Goal: Task Accomplishment & Management: Manage account settings

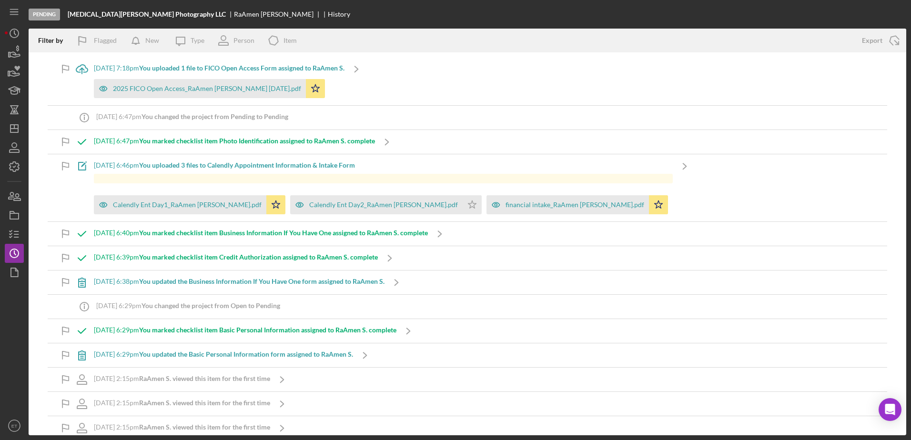
scroll to position [483, 0]
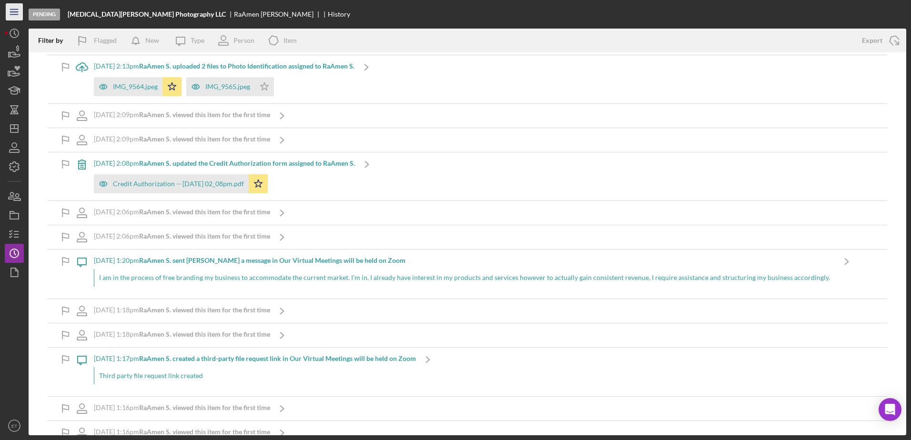
click at [10, 14] on line "button" at bounding box center [14, 14] width 8 height 0
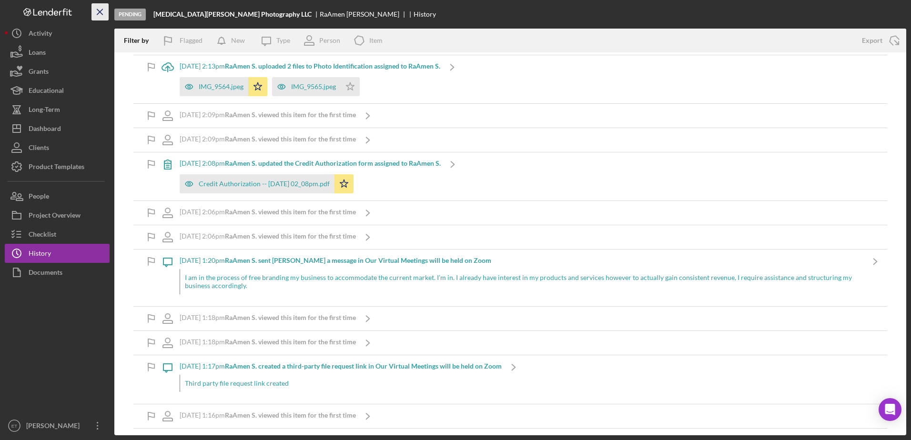
click at [100, 9] on icon "Icon/Menu Close" at bounding box center [100, 11] width 21 height 21
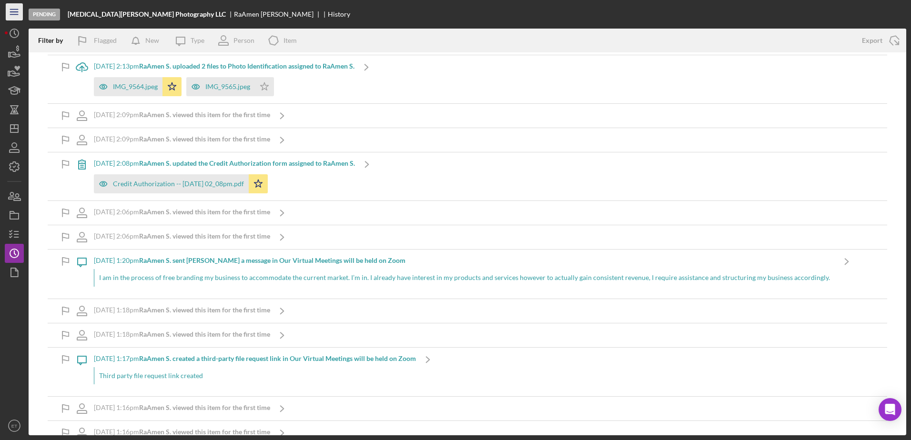
click at [11, 12] on line "button" at bounding box center [14, 12] width 8 height 0
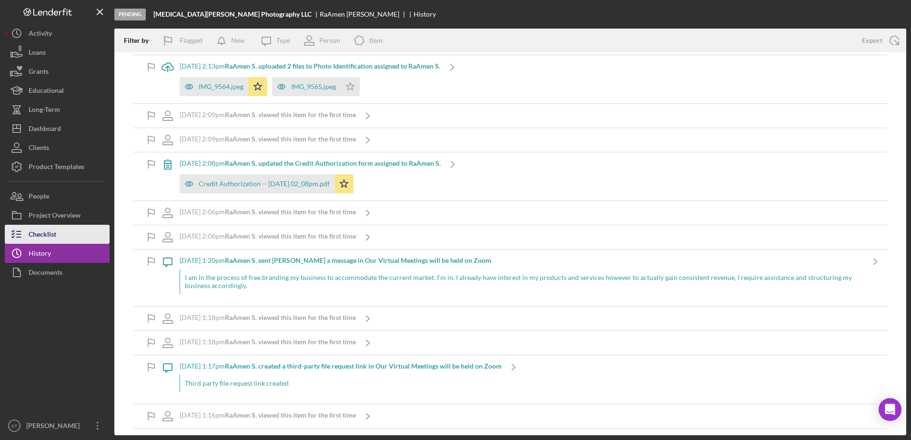
click at [57, 232] on button "Checklist" at bounding box center [57, 234] width 105 height 19
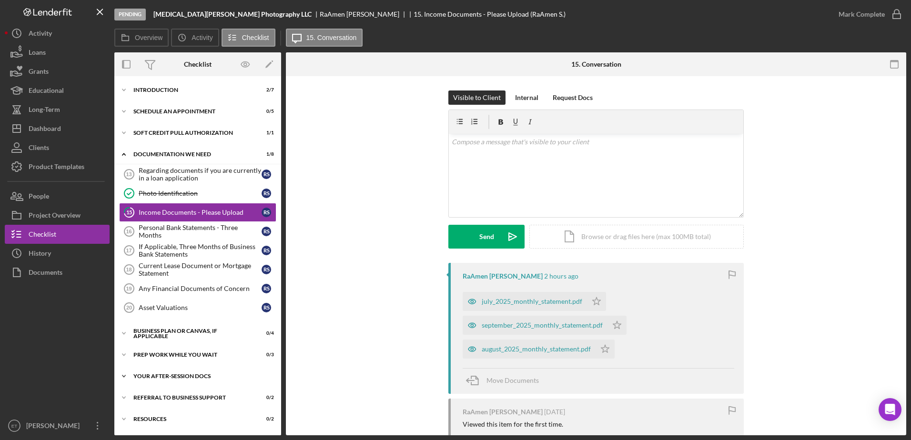
click at [179, 378] on div "Your After-Session Docs" at bounding box center [201, 377] width 136 height 6
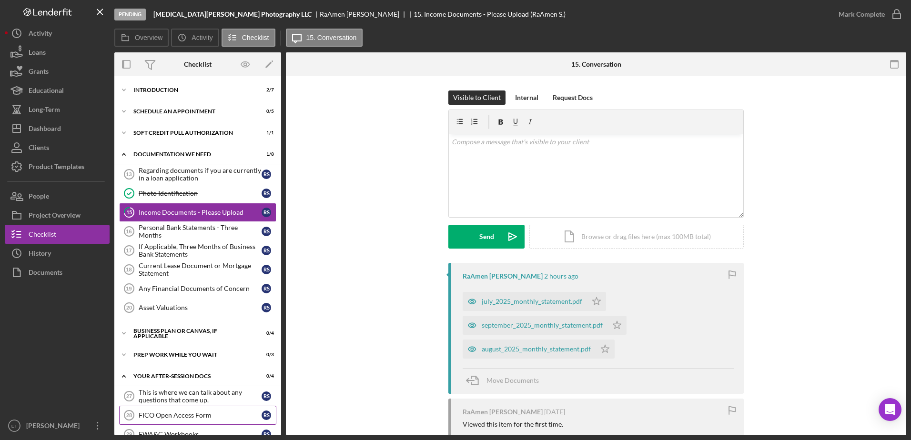
click at [186, 413] on div "FICO Open Access Form" at bounding box center [200, 416] width 123 height 8
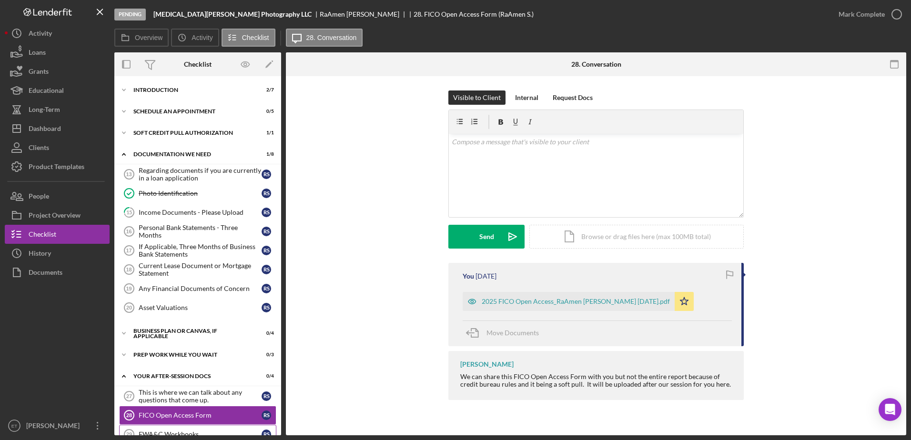
click at [204, 430] on link "FWA&C Workbooks 29 FWA&C Workbooks R S" at bounding box center [197, 434] width 157 height 19
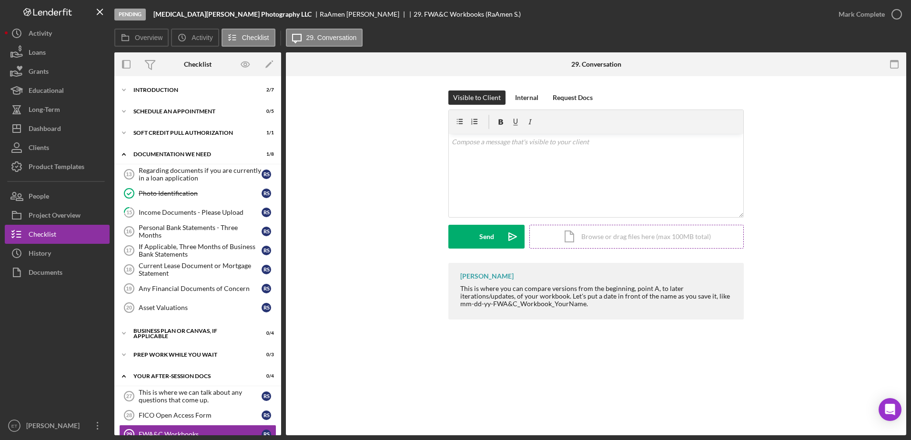
click at [647, 238] on div "Icon/Document Browse or drag files here (max 100MB total) Tap to choose files o…" at bounding box center [637, 237] width 214 height 24
click at [592, 240] on div "Icon/Document Browse or drag files here (max 100MB total) Tap to choose files o…" at bounding box center [637, 237] width 214 height 24
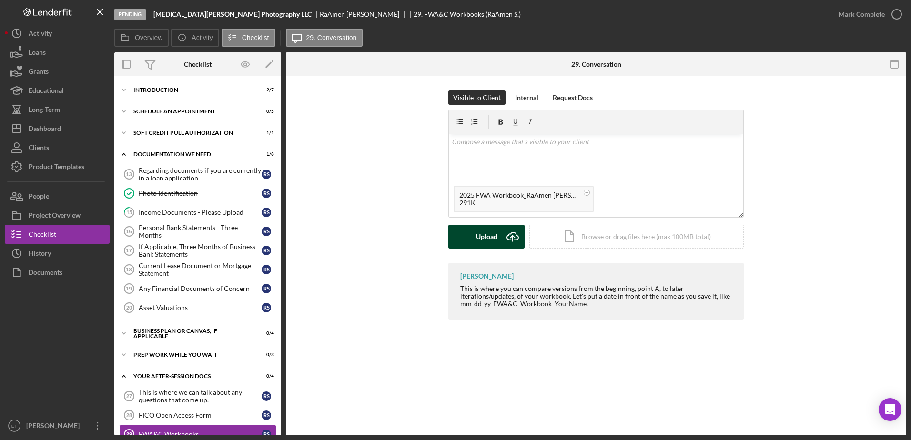
click at [474, 241] on button "Upload Icon/Upload" at bounding box center [487, 237] width 76 height 24
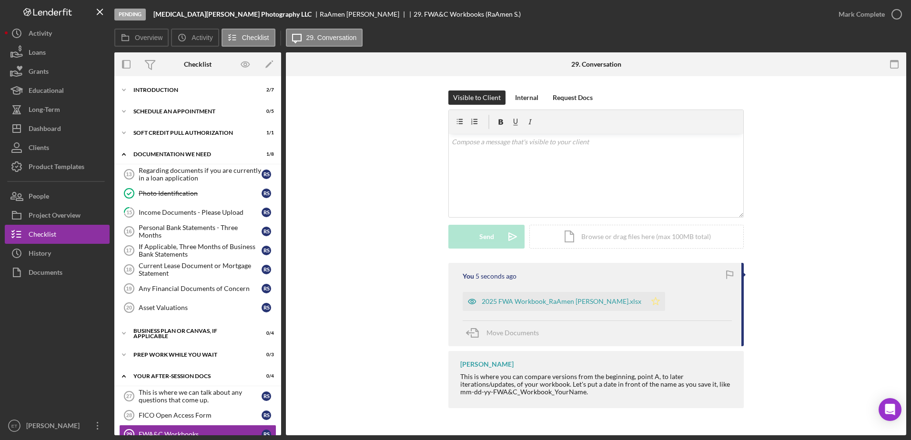
click at [652, 302] on polygon "button" at bounding box center [656, 301] width 8 height 8
click at [172, 213] on div "Income Documents - Please Upload" at bounding box center [200, 213] width 123 height 8
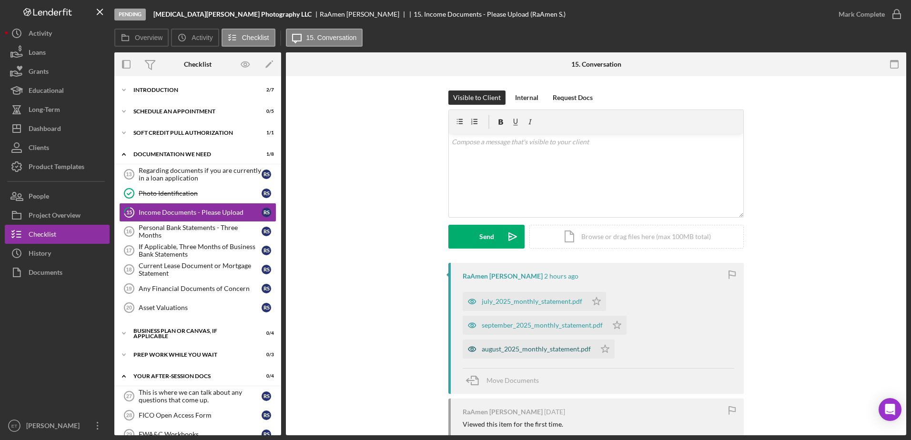
click at [494, 347] on div "august_2025_monthly_statement.pdf" at bounding box center [536, 350] width 109 height 8
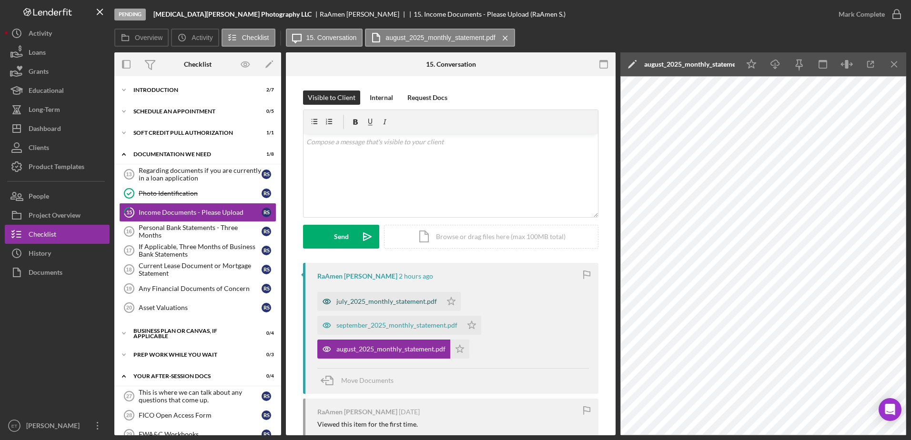
click at [368, 301] on div "july_2025_monthly_statement.pdf" at bounding box center [387, 302] width 101 height 8
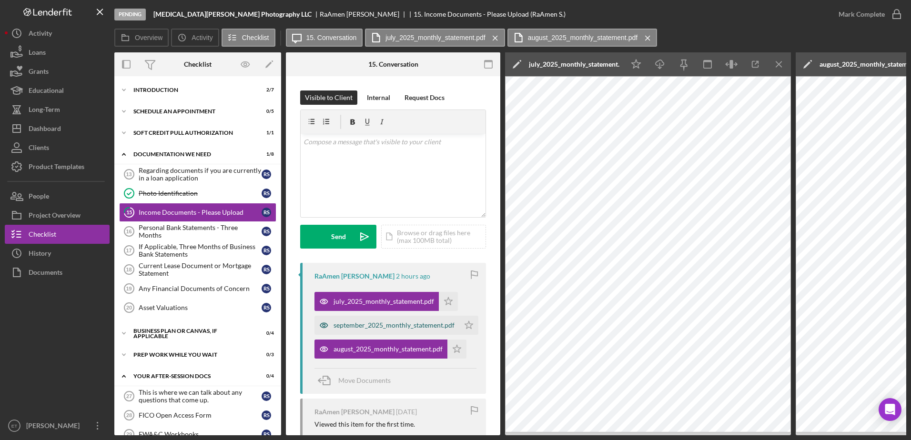
click at [356, 329] on div "september_2025_monthly_statement.pdf" at bounding box center [394, 326] width 121 height 8
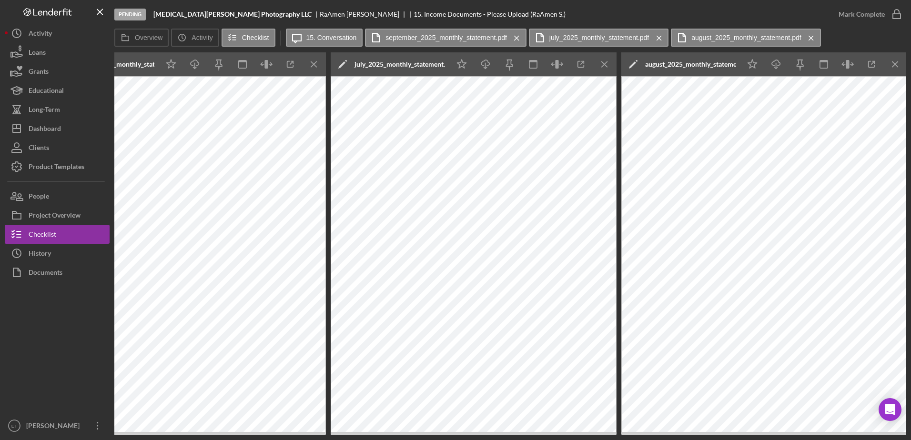
scroll to position [0, 466]
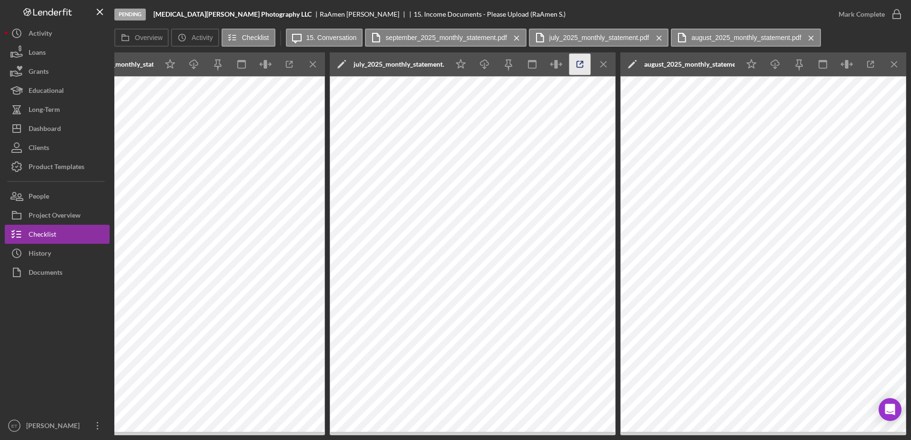
click at [580, 65] on icon "button" at bounding box center [580, 64] width 21 height 21
click at [140, 42] on button "Overview" at bounding box center [141, 38] width 54 height 18
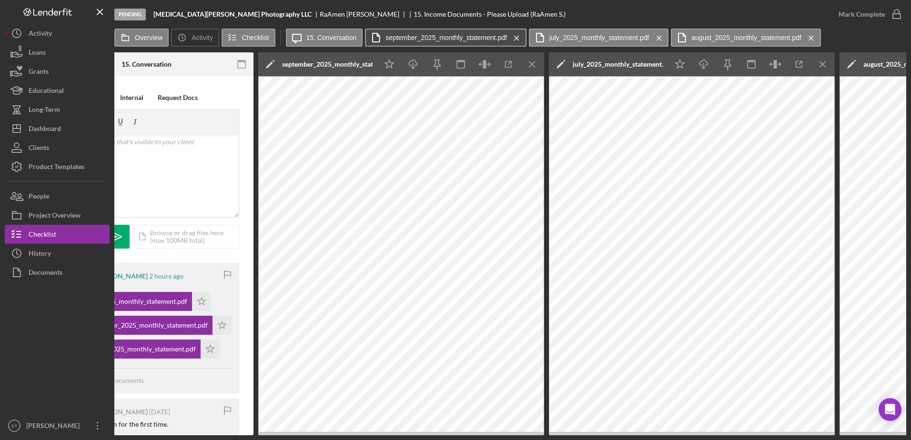
click at [453, 31] on button "september_2025_monthly_statement.pdf Icon/Menu Close" at bounding box center [446, 38] width 162 height 18
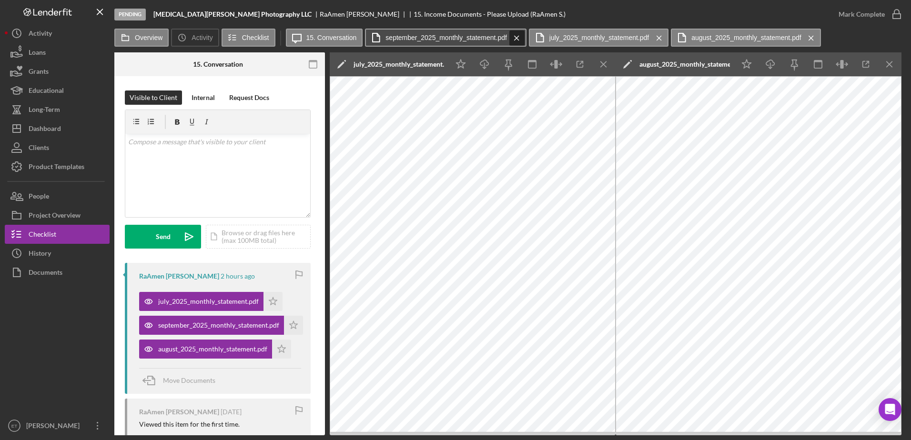
click at [516, 37] on icon "Icon/Menu Close" at bounding box center [517, 38] width 17 height 24
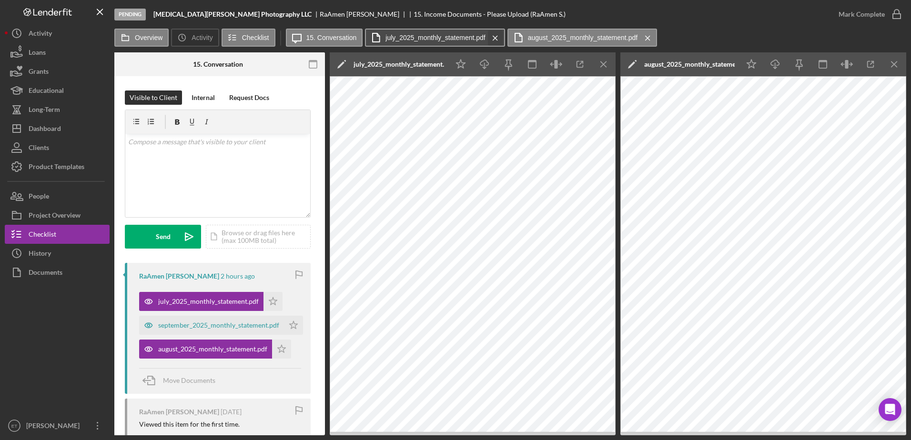
click at [496, 39] on icon "Icon/Menu Close" at bounding box center [495, 38] width 17 height 24
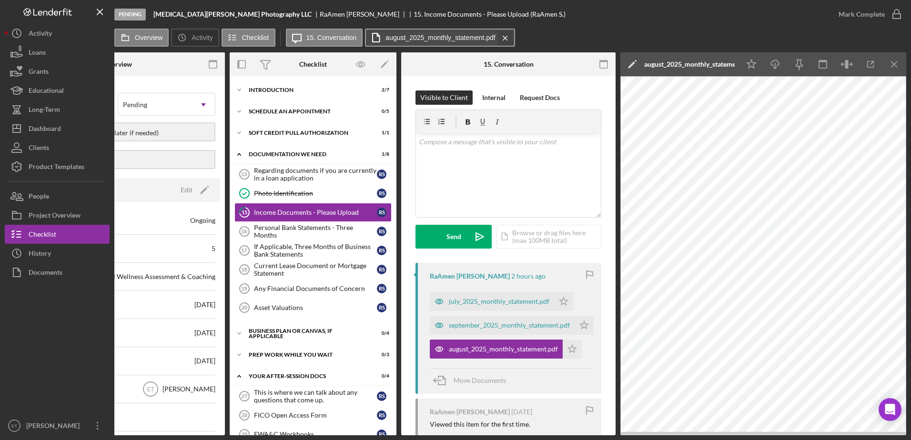
click at [509, 37] on icon "Icon/Menu Close" at bounding box center [505, 38] width 17 height 24
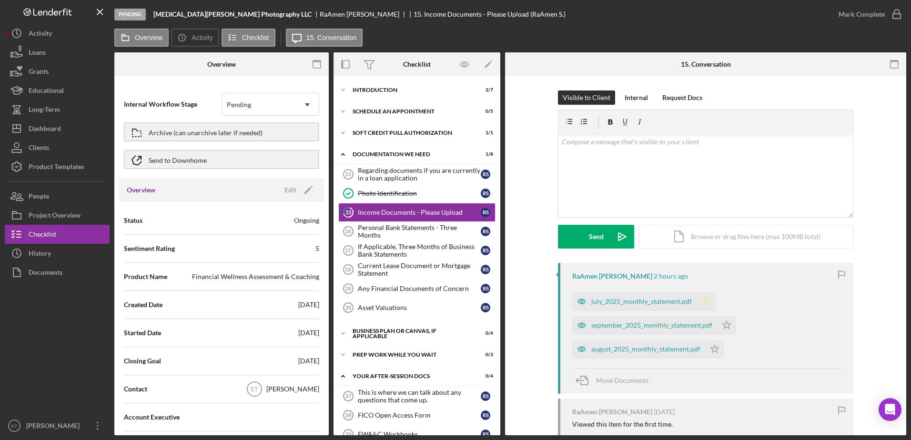
click at [704, 301] on icon "Icon/Star" at bounding box center [706, 301] width 19 height 19
click at [725, 326] on icon "Icon/Star" at bounding box center [726, 325] width 19 height 19
click at [353, 306] on icon "Asset Valuations 20" at bounding box center [349, 308] width 24 height 24
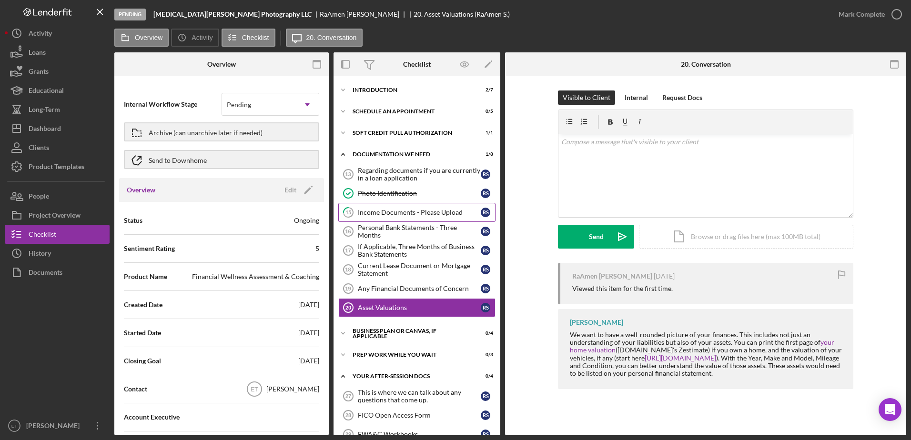
click at [384, 217] on link "15 Income Documents - Please Upload R S" at bounding box center [416, 212] width 157 height 19
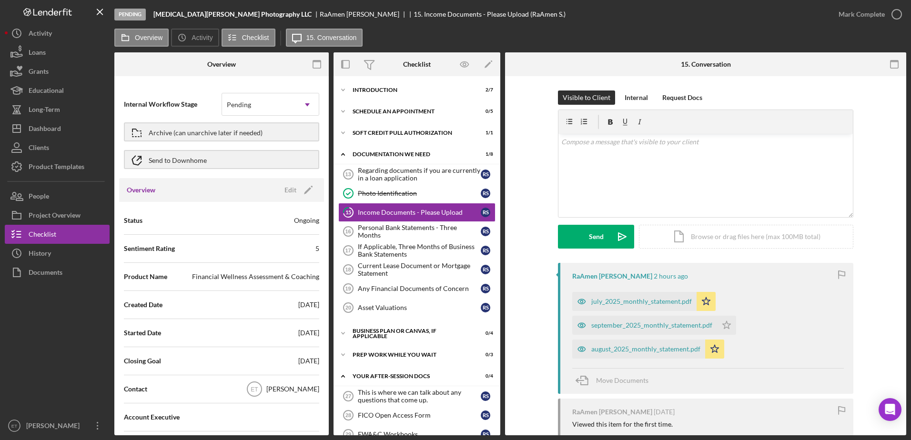
drag, startPoint x: 583, startPoint y: 305, endPoint x: 528, endPoint y: 253, distance: 76.2
click at [528, 253] on div "Visible to Client Internal Request Docs v Color teal Color pink Remove color Ad…" at bounding box center [706, 177] width 373 height 173
click at [636, 302] on div "july_2025_monthly_statement.pdf" at bounding box center [642, 302] width 101 height 8
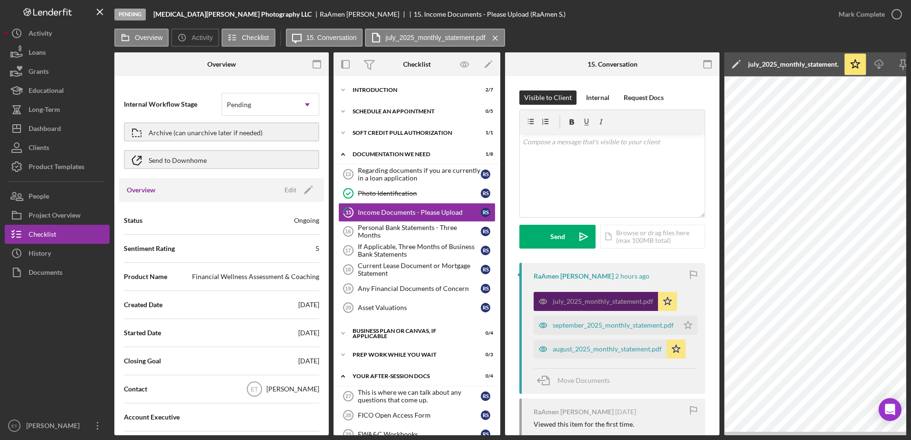
click at [636, 302] on div "july_2025_monthly_statement.pdf" at bounding box center [603, 302] width 101 height 8
click at [582, 182] on div "v Color teal Color pink Remove color Add row above Add row below Add column bef…" at bounding box center [612, 175] width 185 height 83
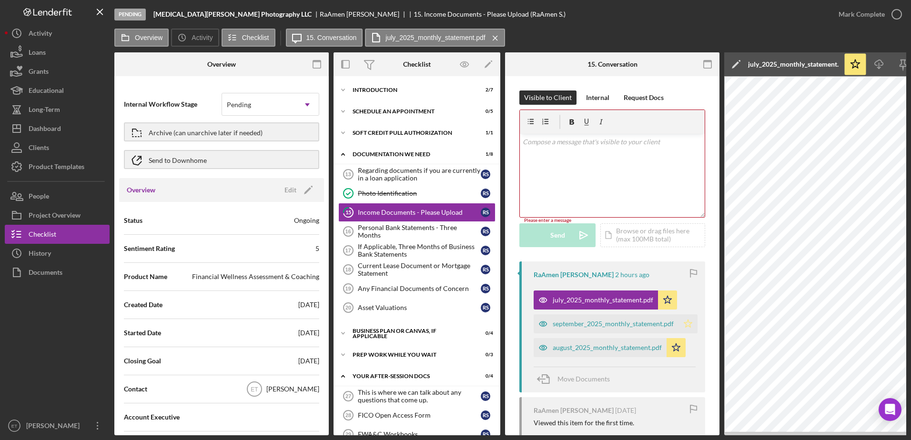
click at [688, 324] on icon "Icon/Star" at bounding box center [688, 324] width 19 height 19
click at [390, 234] on div "Personal Bank Statements - Three Months" at bounding box center [419, 231] width 123 height 15
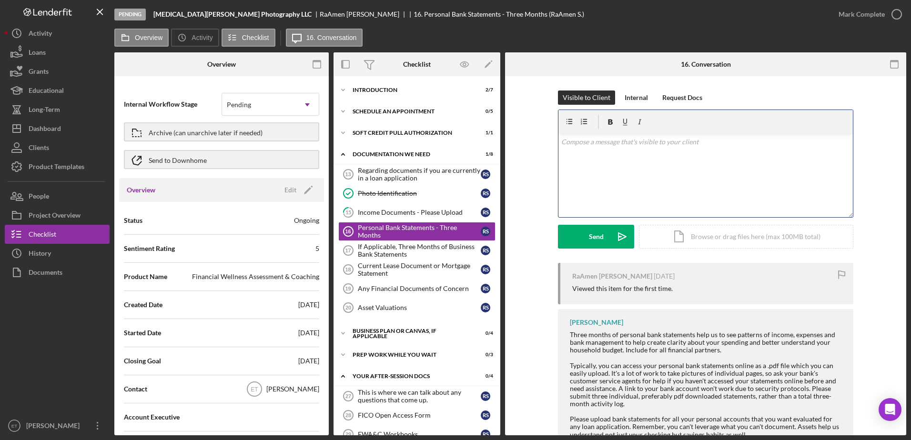
click at [579, 163] on div "v Color teal Color pink Remove color Add row above Add row below Add column bef…" at bounding box center [706, 175] width 295 height 83
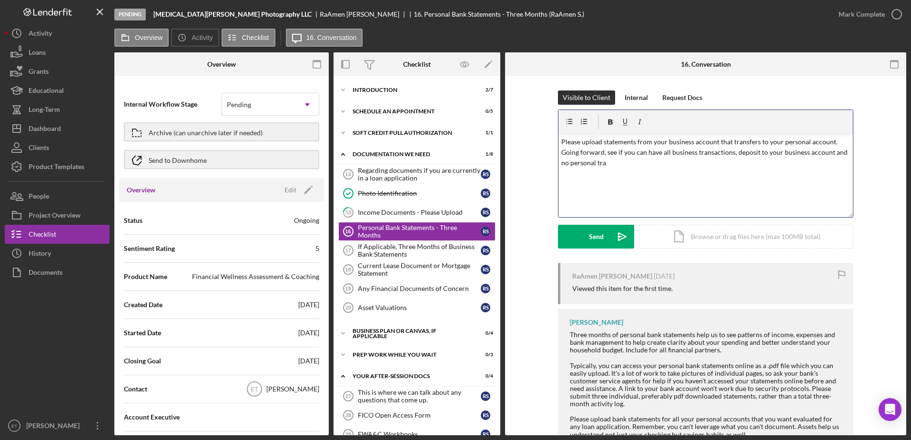
click at [643, 152] on p "Please upload statements from your business account that transfers to your pers…" at bounding box center [705, 153] width 289 height 32
click at [643, 152] on p "Please upload statements from your business account that transfers to your pers…" at bounding box center [705, 147] width 289 height 21
click at [844, 142] on p "Please upload statements from your business account that transfers to your pers…" at bounding box center [705, 147] width 289 height 21
click at [561, 142] on p "Please upload statements from your business account that transfers to your pers…" at bounding box center [705, 158] width 289 height 43
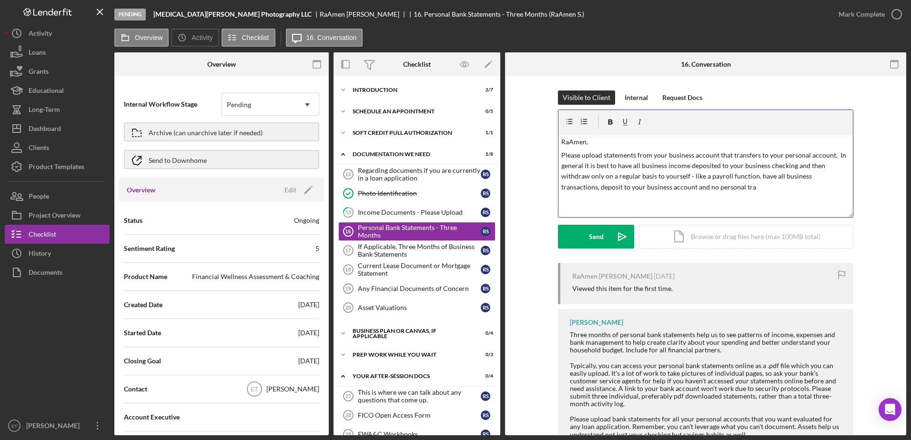
click at [757, 175] on p "Please upload statements from your business account that transfers to your pers…" at bounding box center [705, 171] width 289 height 43
click at [716, 188] on p "Please upload statements from your business account that transfers to your pers…" at bounding box center [705, 171] width 289 height 43
click at [571, 200] on div "v Color teal Color pink Remove color Add row above Add row below Add column bef…" at bounding box center [706, 175] width 295 height 83
click at [741, 188] on p "Please upload statements from your business account that transfers to your pers…" at bounding box center [705, 171] width 289 height 43
click at [619, 239] on icon "Icon/icon-invite-send" at bounding box center [623, 237] width 24 height 24
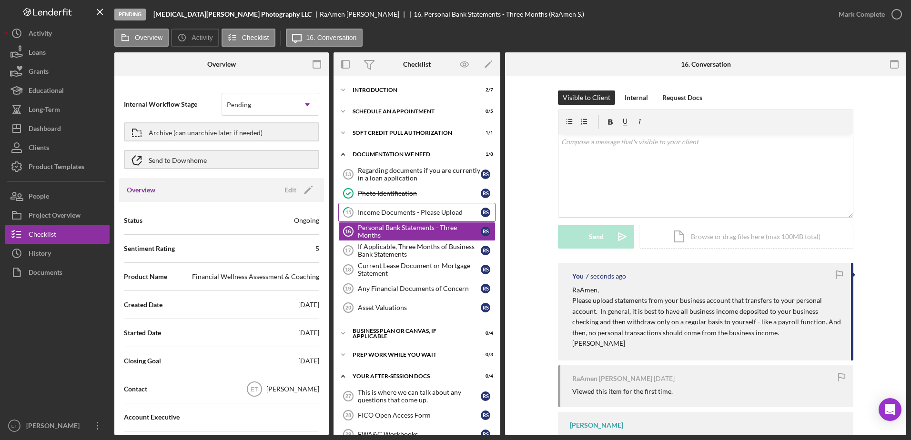
click at [400, 214] on div "Income Documents - Please Upload" at bounding box center [419, 213] width 123 height 8
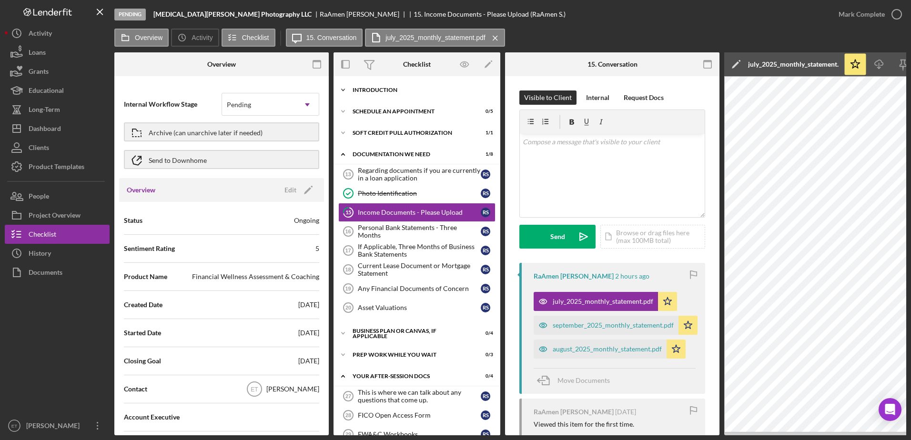
click at [384, 89] on div "Introduction" at bounding box center [421, 90] width 136 height 6
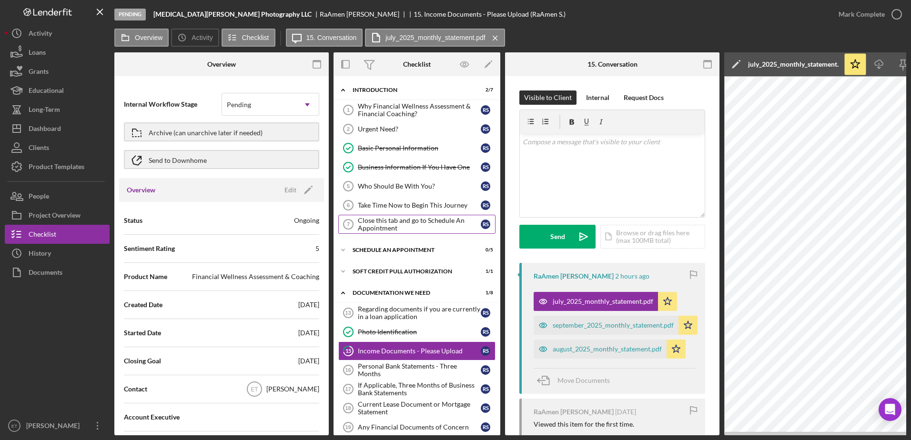
click at [405, 221] on div "Close this tab and go to Schedule An Appointment" at bounding box center [419, 224] width 123 height 15
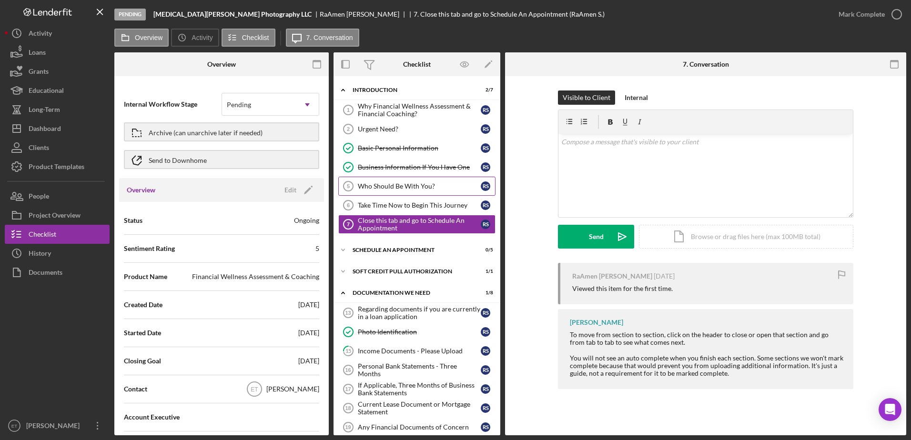
click at [400, 187] on div "Who Should Be With You?" at bounding box center [419, 187] width 123 height 8
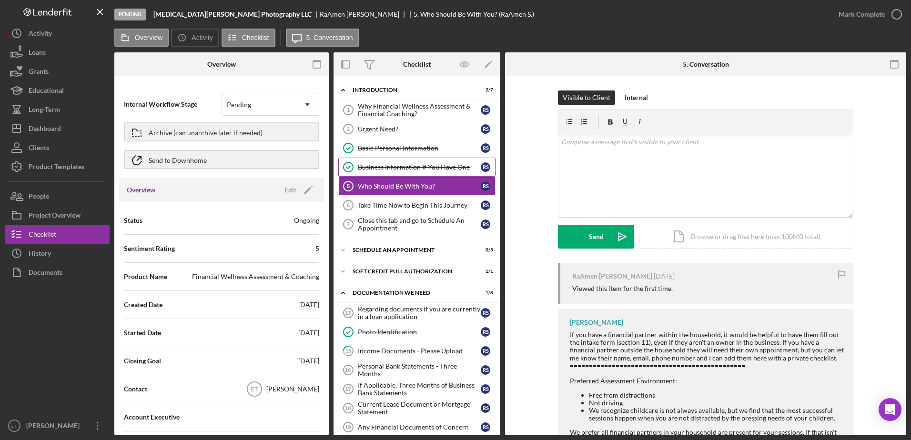
click at [402, 169] on div "Business Information If You Have One" at bounding box center [419, 167] width 123 height 8
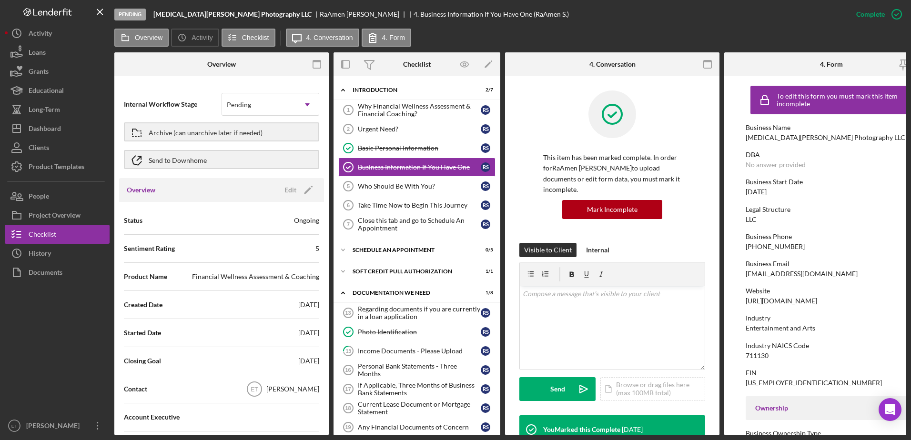
drag, startPoint x: 827, startPoint y: 300, endPoint x: 743, endPoint y: 304, distance: 84.5
click at [743, 304] on form "To edit this form you must mark this item incomplete Business Name [MEDICAL_DAT…" at bounding box center [832, 255] width 214 height 359
copy div "[URL][DOMAIN_NAME]"
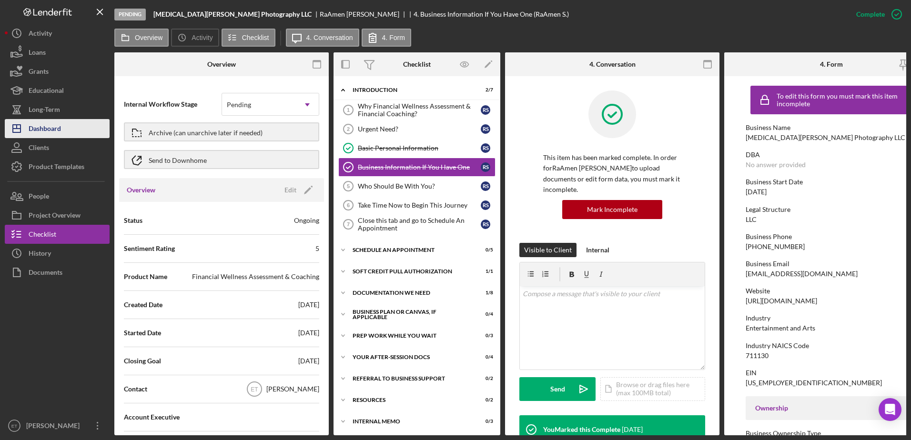
click at [52, 129] on div "Dashboard" at bounding box center [45, 129] width 32 height 21
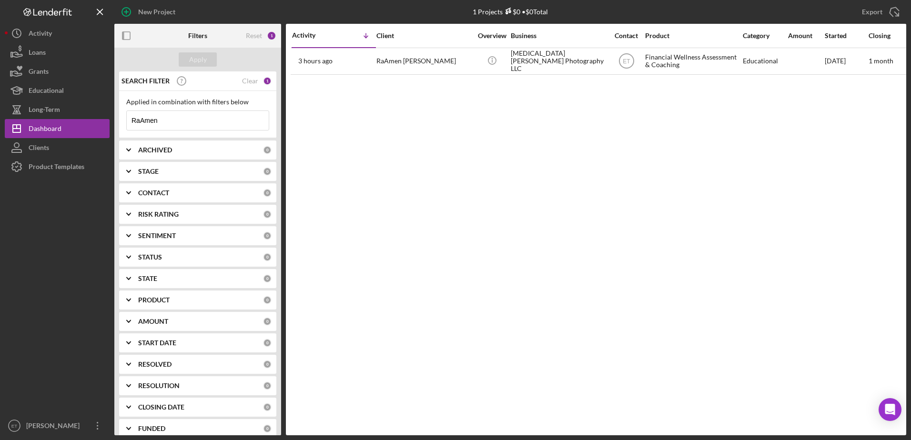
click at [169, 120] on input "RaAmen" at bounding box center [198, 120] width 142 height 19
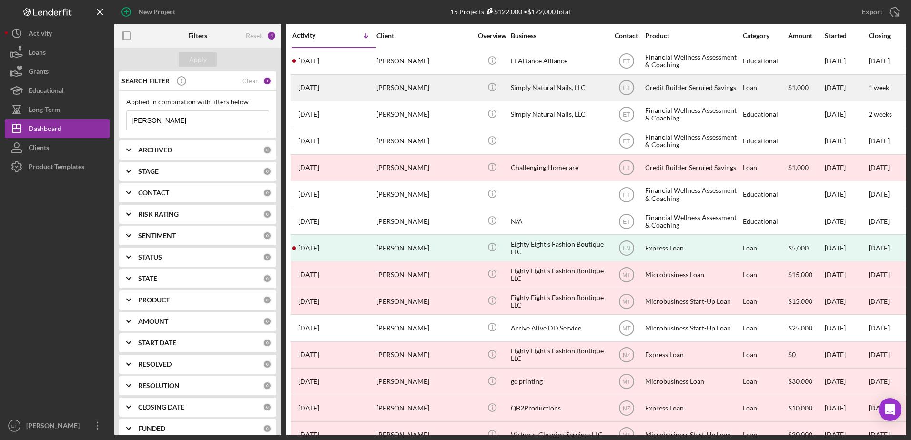
type input "[PERSON_NAME]"
click at [435, 89] on div "[PERSON_NAME]" at bounding box center [424, 87] width 95 height 25
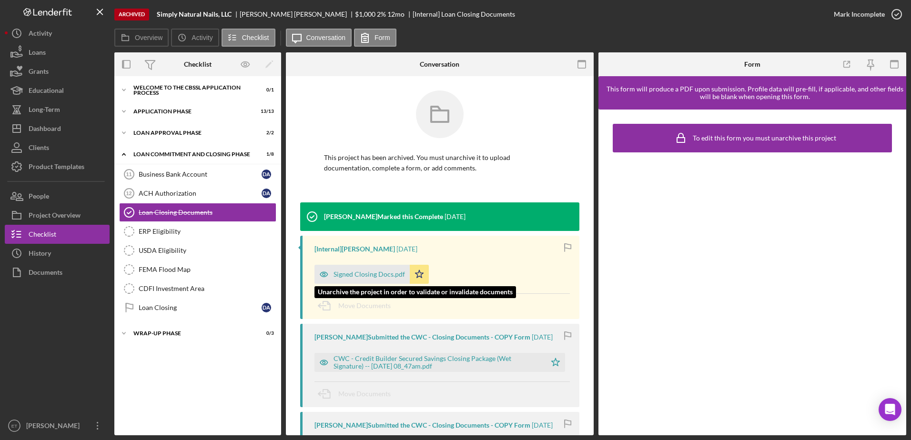
click at [325, 274] on icon "button" at bounding box center [324, 274] width 2 height 2
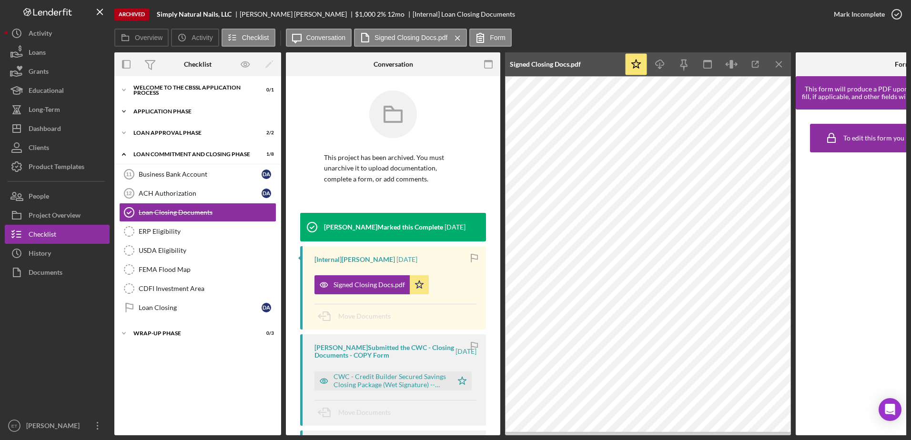
click at [165, 109] on div "Application Phase" at bounding box center [201, 112] width 136 height 6
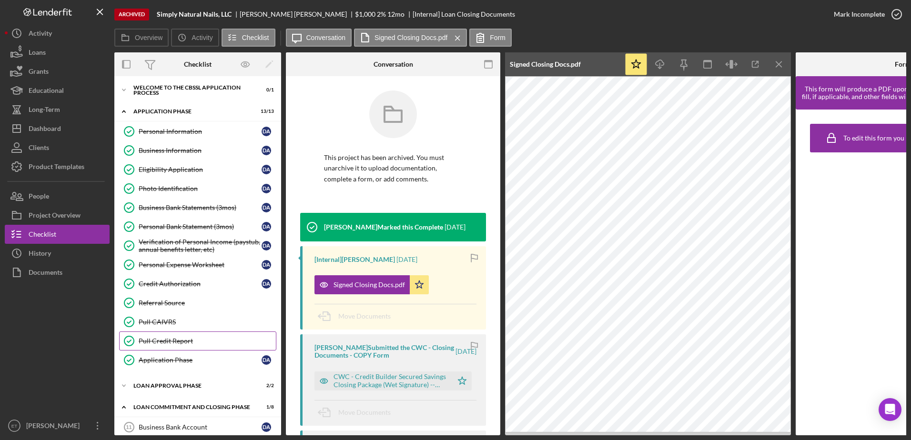
click at [159, 340] on div "Pull Credit Report" at bounding box center [207, 341] width 137 height 8
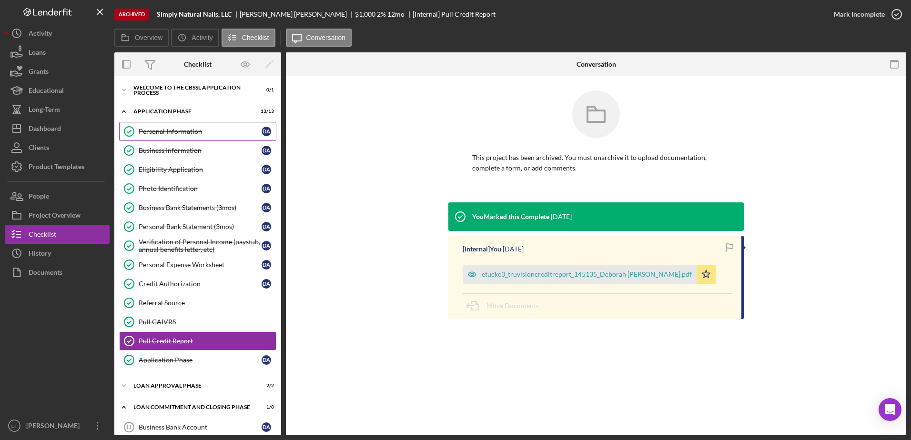
click at [169, 131] on div "Personal Information" at bounding box center [200, 132] width 123 height 8
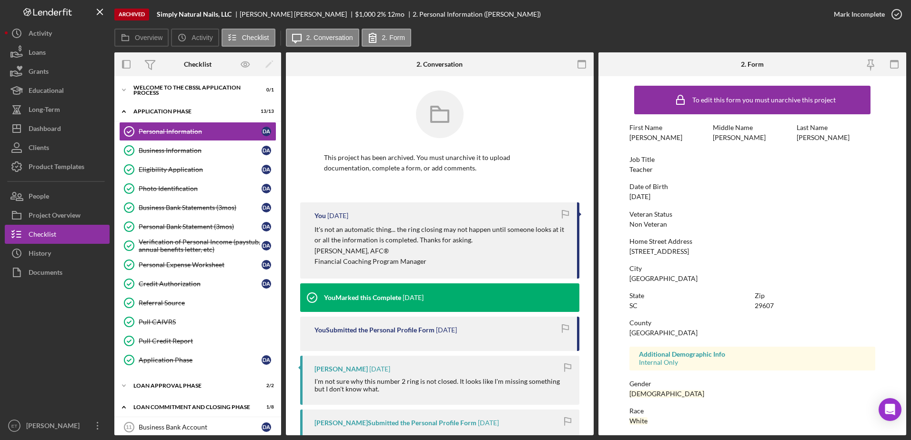
scroll to position [85, 0]
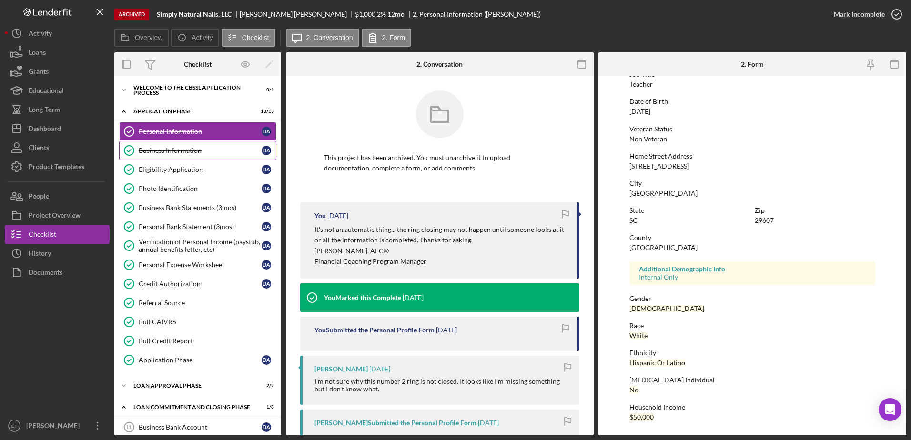
click at [159, 153] on div "Business Information" at bounding box center [200, 151] width 123 height 8
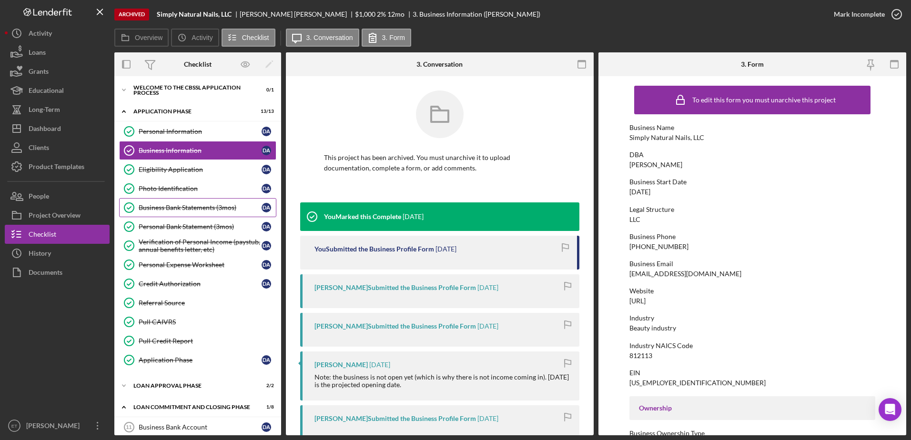
click at [175, 207] on div "Business Bank Statements (3mos)" at bounding box center [200, 208] width 123 height 8
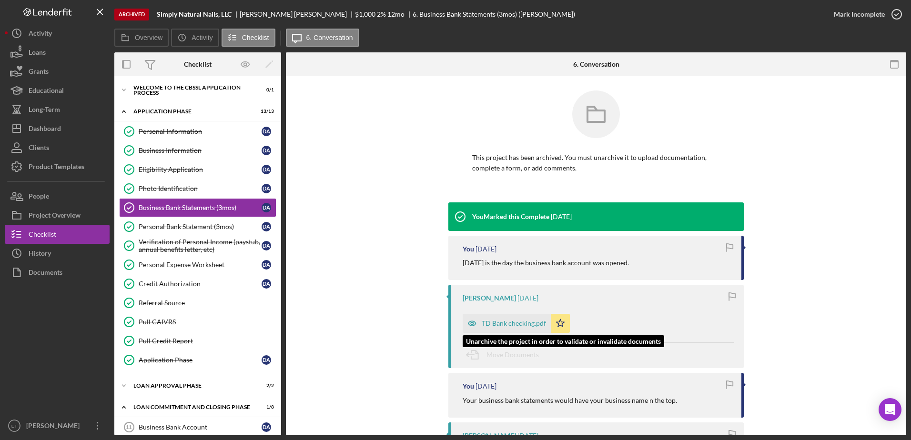
click at [470, 321] on icon "button" at bounding box center [472, 323] width 19 height 19
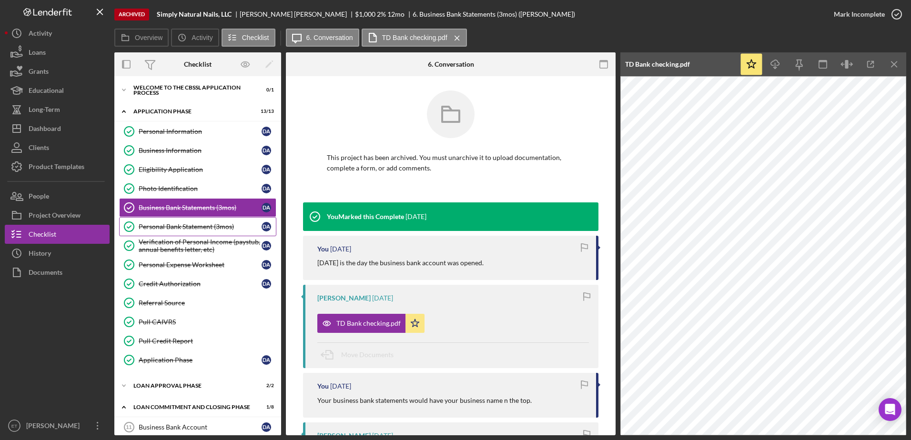
click at [164, 222] on link "Personal Bank Statement (3mos) Personal Bank Statement (3mos) D A" at bounding box center [197, 226] width 157 height 19
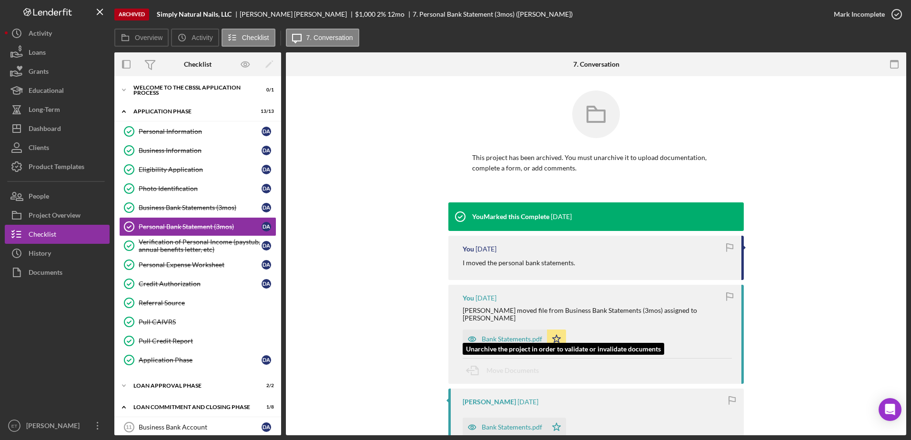
click at [471, 337] on icon "button" at bounding box center [473, 339] width 8 height 5
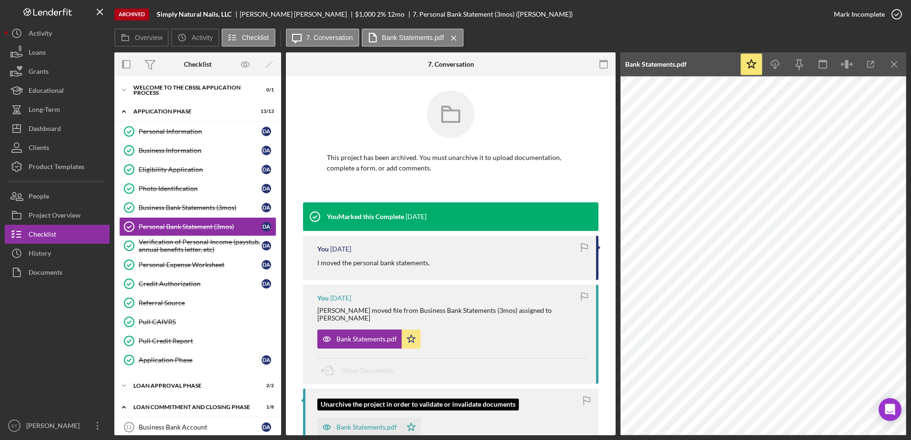
click at [328, 425] on icon "button" at bounding box center [327, 427] width 8 height 5
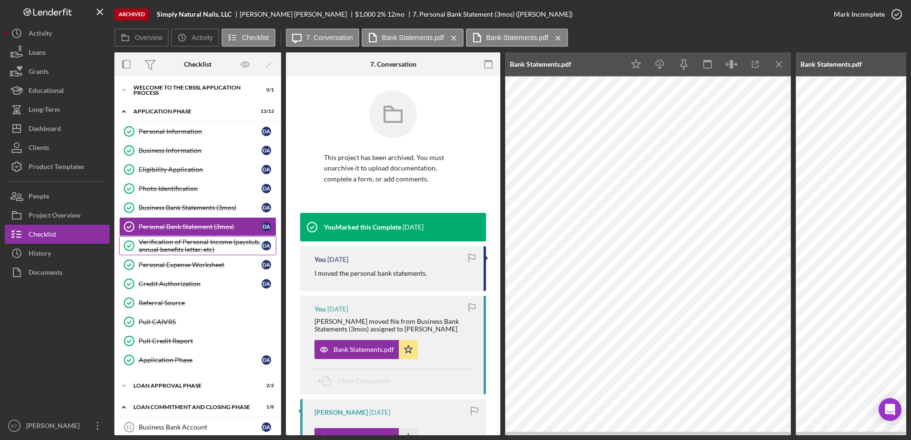
click at [151, 249] on div "Verification of Personal Income (paystub, annual benefits letter, etc)" at bounding box center [200, 245] width 123 height 15
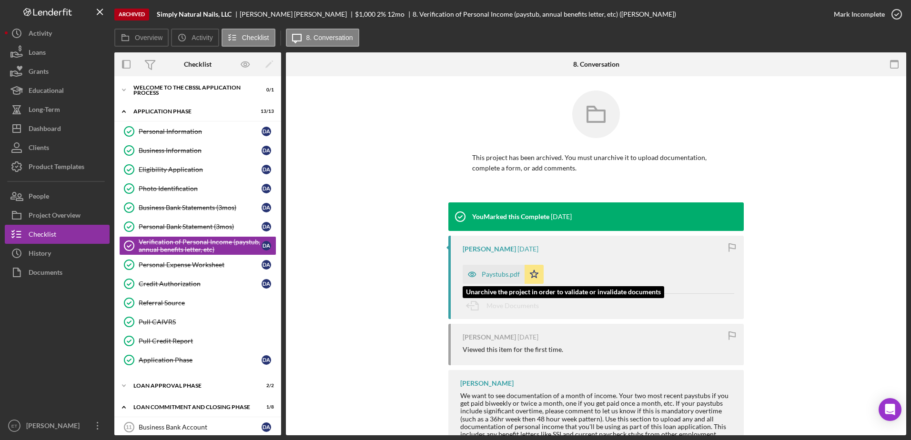
click at [468, 275] on icon "button" at bounding box center [472, 274] width 19 height 19
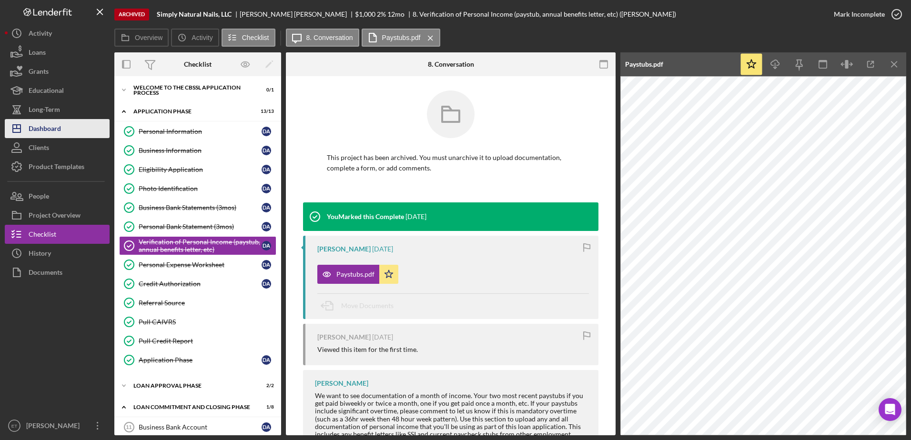
click at [47, 132] on div "Dashboard" at bounding box center [45, 129] width 32 height 21
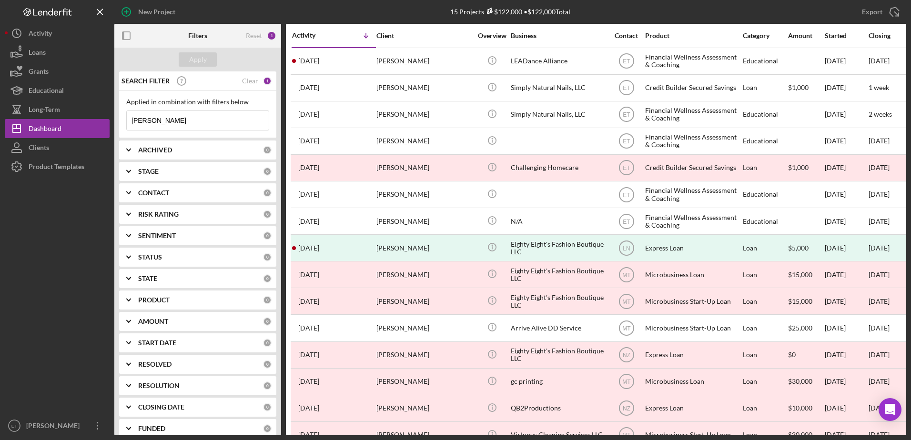
click at [178, 123] on input "[PERSON_NAME]" at bounding box center [198, 120] width 142 height 19
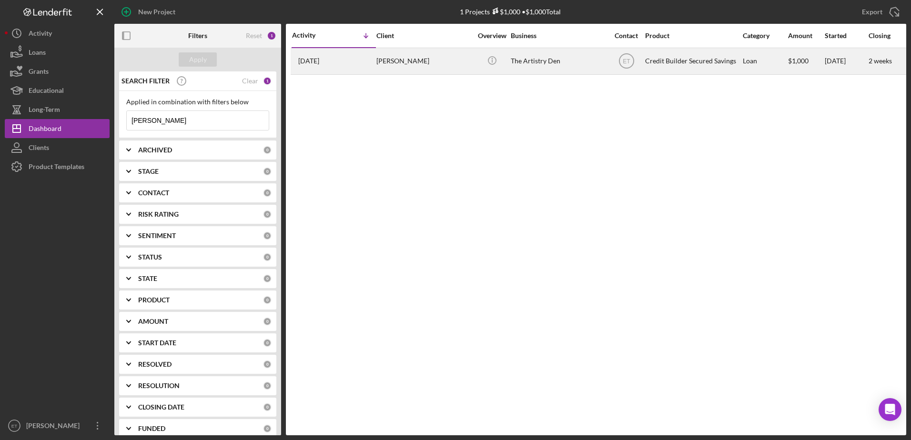
type input "[PERSON_NAME]"
click at [401, 61] on div "[PERSON_NAME]" at bounding box center [424, 61] width 95 height 25
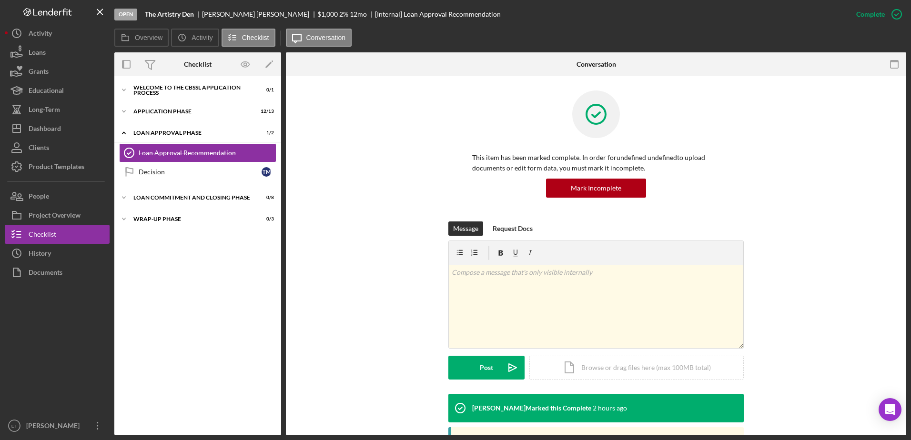
scroll to position [55, 0]
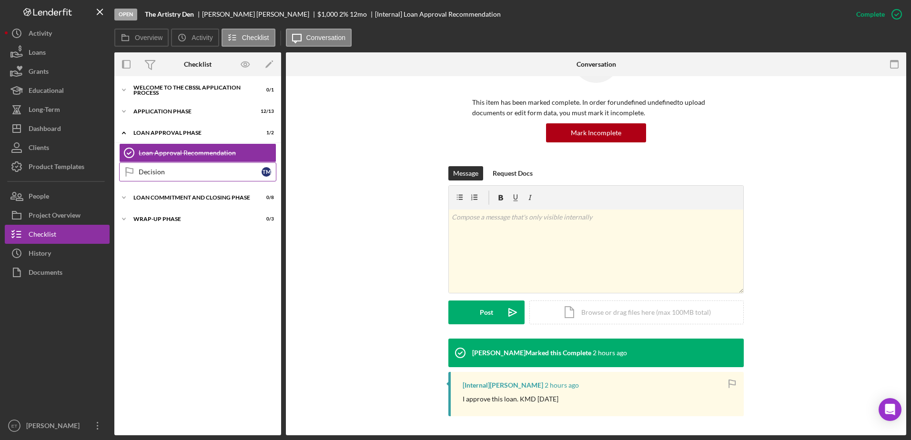
click at [159, 171] on div "Decision" at bounding box center [200, 172] width 123 height 8
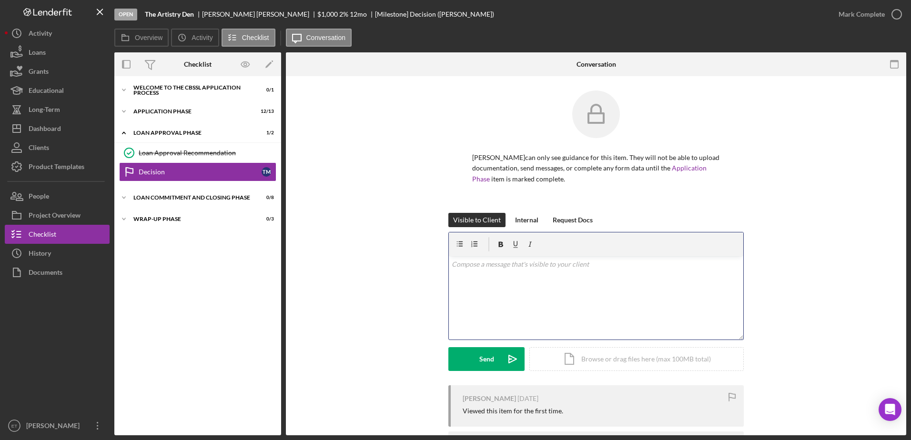
click at [513, 300] on div "v Color teal Color pink Remove color Add row above Add row below Add column bef…" at bounding box center [596, 297] width 295 height 83
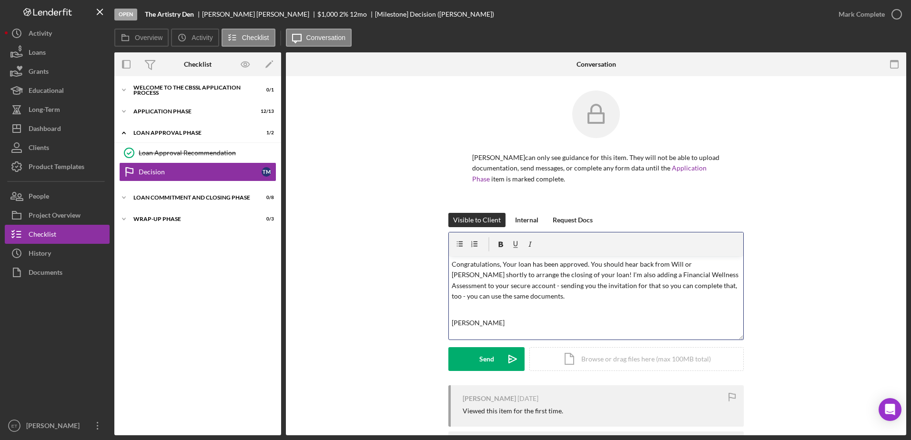
click at [452, 265] on p "Congratulations, Your loan has been approved. You should hear back from Will or…" at bounding box center [596, 280] width 289 height 43
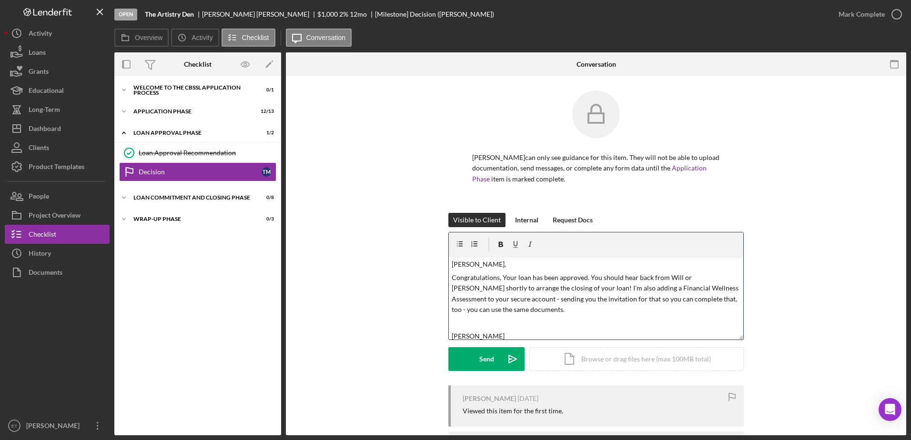
click at [457, 322] on p at bounding box center [596, 323] width 289 height 10
click at [470, 323] on p "[PERSON_NAME]" at bounding box center [596, 323] width 289 height 10
click at [489, 358] on div "Send" at bounding box center [487, 359] width 15 height 24
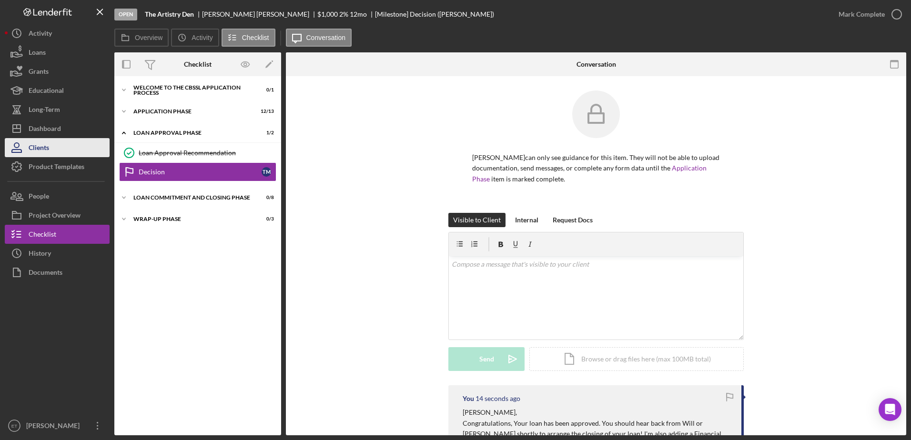
click at [41, 153] on div "Clients" at bounding box center [39, 148] width 20 height 21
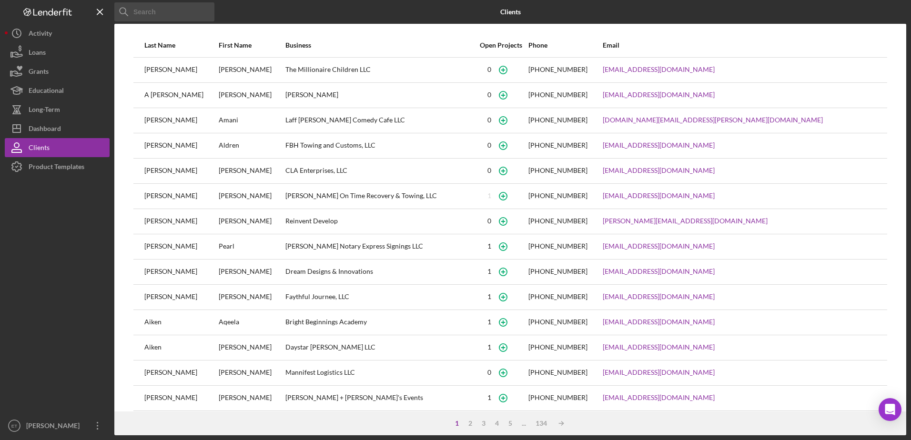
click at [154, 12] on input at bounding box center [164, 11] width 100 height 19
type input "[PERSON_NAME]"
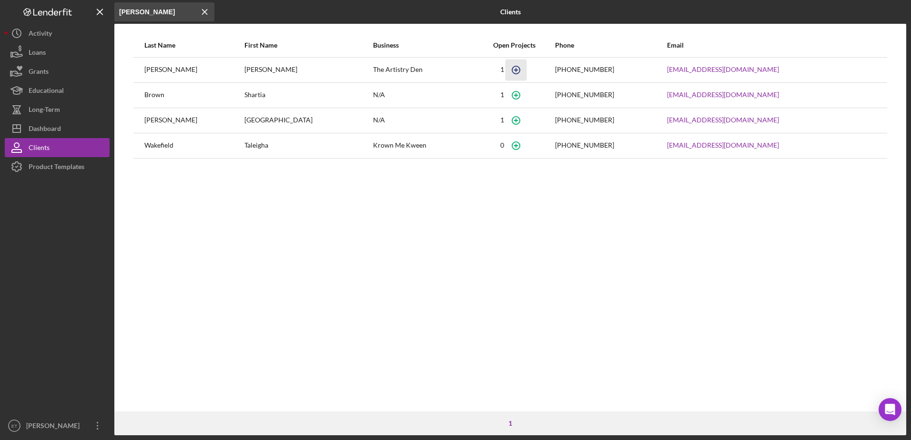
click at [506, 71] on icon "button" at bounding box center [516, 69] width 21 height 21
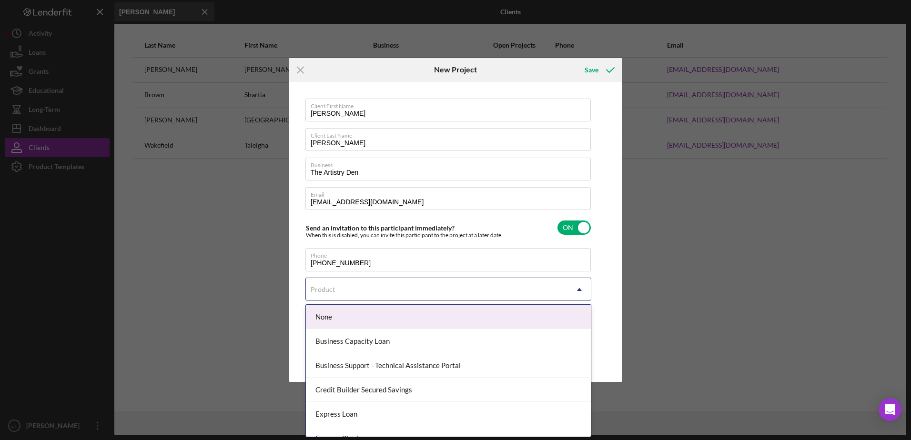
click at [447, 287] on div "Product" at bounding box center [437, 290] width 262 height 22
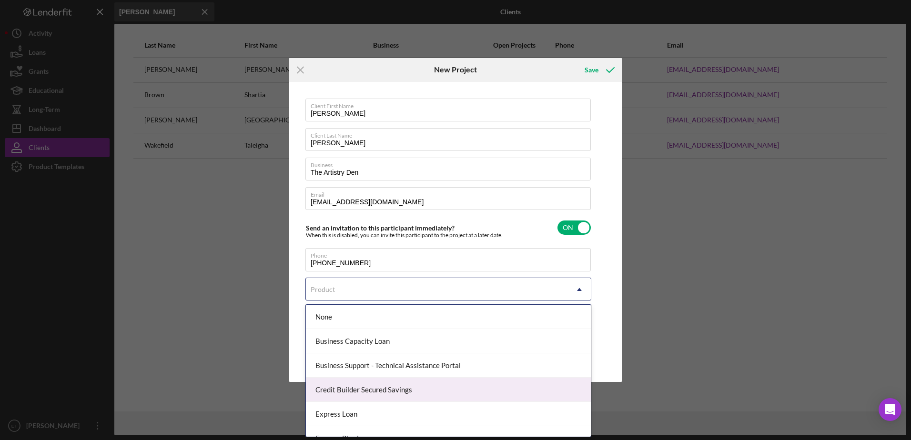
scroll to position [87, 0]
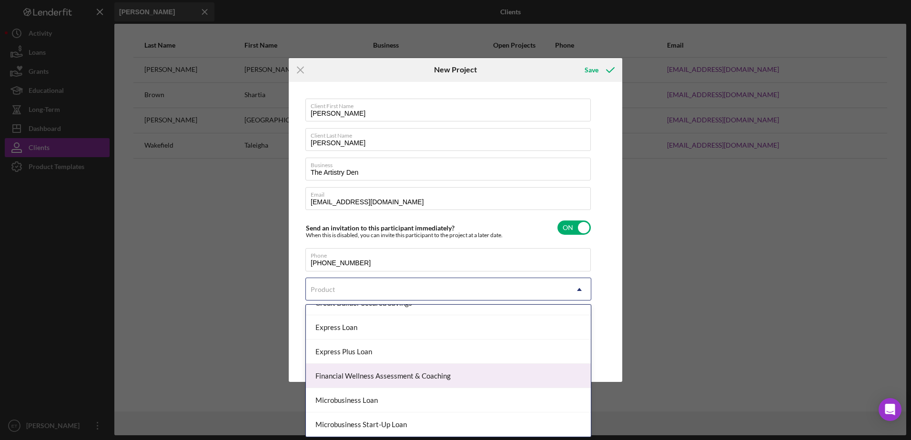
click at [414, 375] on div "Financial Wellness Assessment & Coaching" at bounding box center [448, 376] width 285 height 24
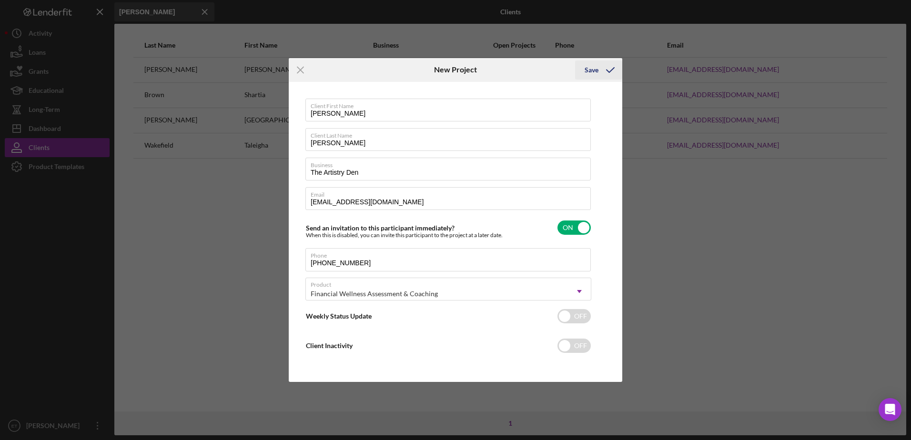
click at [591, 69] on div "Save" at bounding box center [592, 70] width 14 height 19
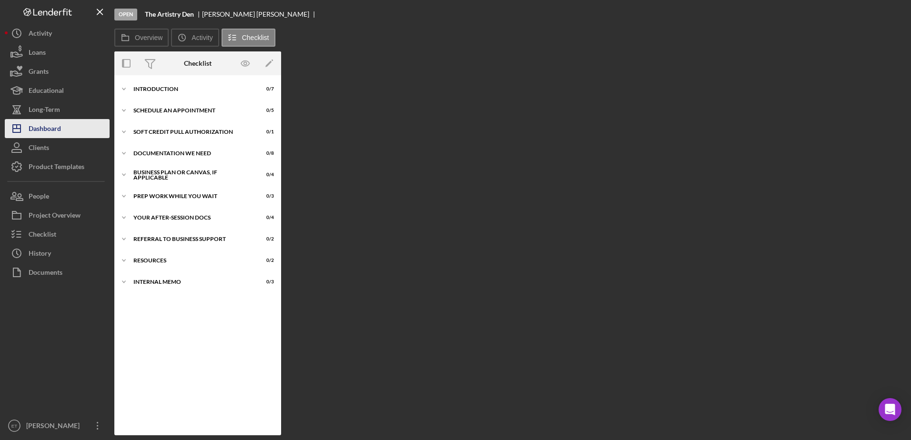
click at [42, 128] on div "Dashboard" at bounding box center [45, 129] width 32 height 21
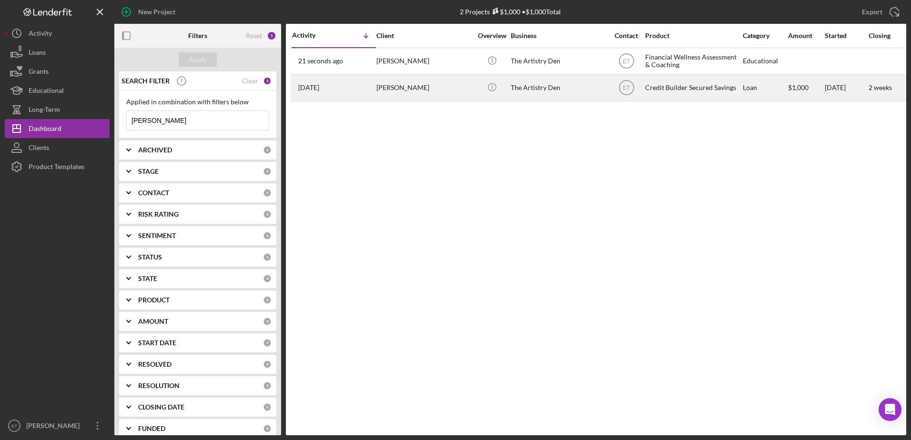
click at [550, 90] on div "The Artistry Den" at bounding box center [558, 87] width 95 height 25
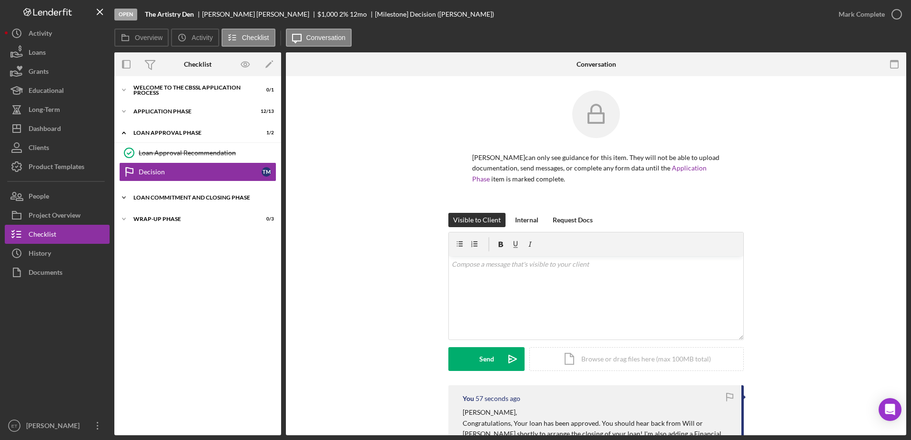
click at [130, 200] on icon "Icon/Expander" at bounding box center [123, 197] width 19 height 19
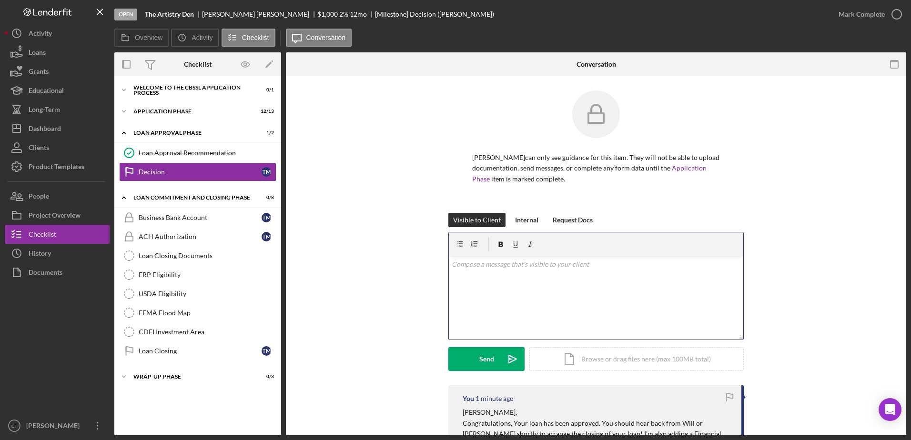
click at [518, 272] on div "v Color teal Color pink Remove color Add row above Add row below Add column bef…" at bounding box center [596, 297] width 295 height 83
click at [497, 359] on button "Send Icon/icon-invite-send" at bounding box center [487, 359] width 76 height 24
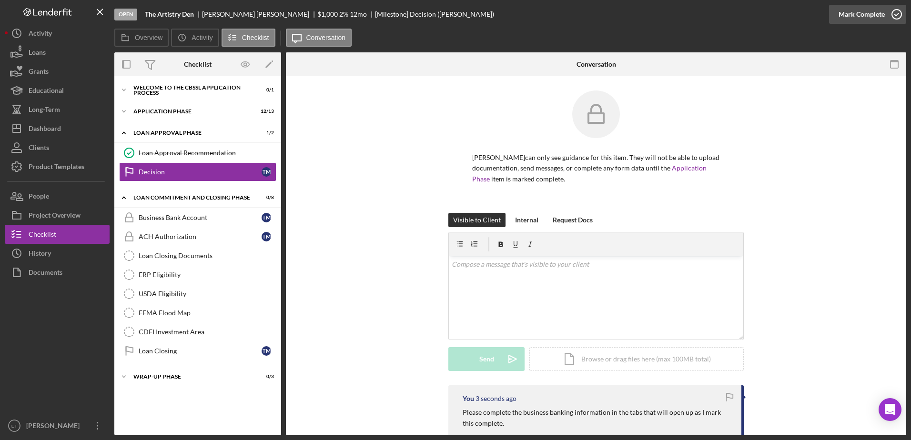
click at [896, 13] on icon "button" at bounding box center [897, 14] width 24 height 24
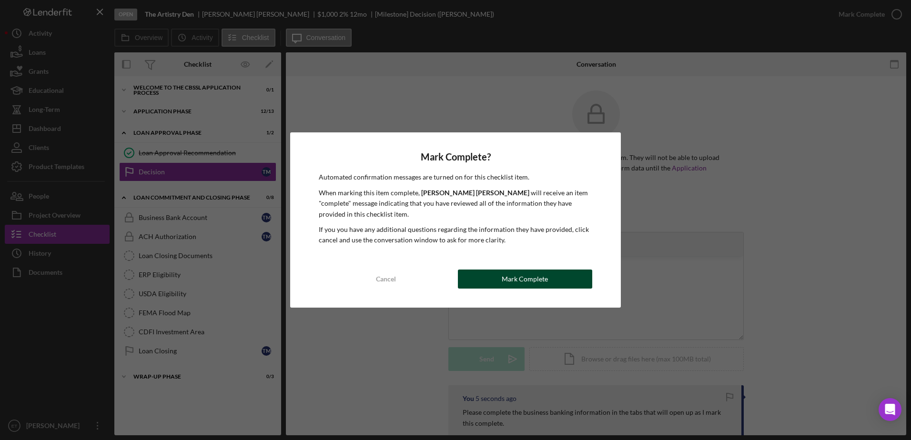
click at [573, 281] on button "Mark Complete" at bounding box center [525, 279] width 134 height 19
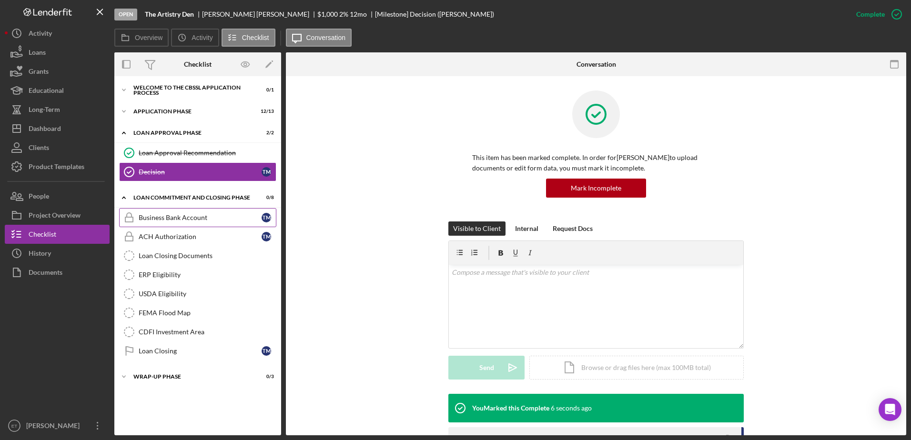
click at [198, 220] on div "Business Bank Account" at bounding box center [200, 218] width 123 height 8
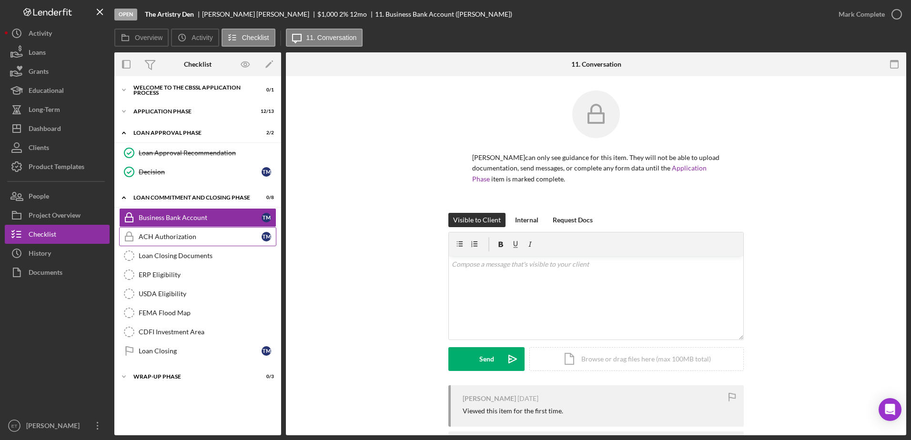
click at [194, 239] on div "ACH Authorization" at bounding box center [200, 237] width 123 height 8
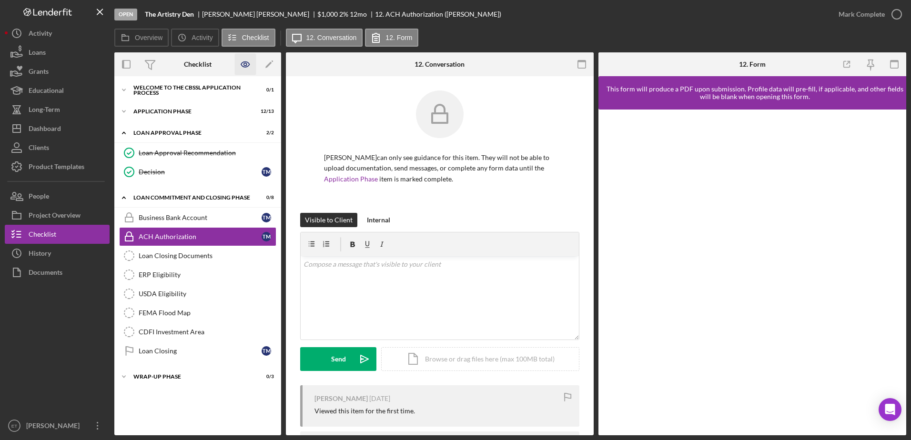
click at [245, 65] on icon "button" at bounding box center [245, 64] width 21 height 21
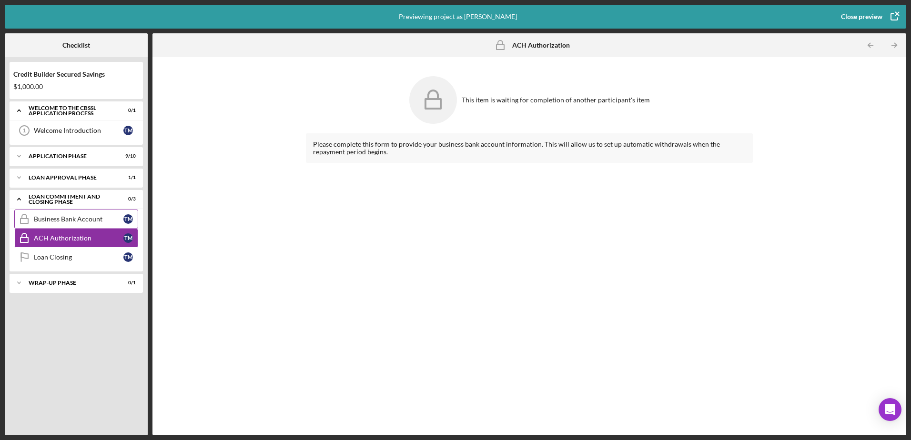
click at [52, 219] on div "Business Bank Account" at bounding box center [79, 219] width 90 height 8
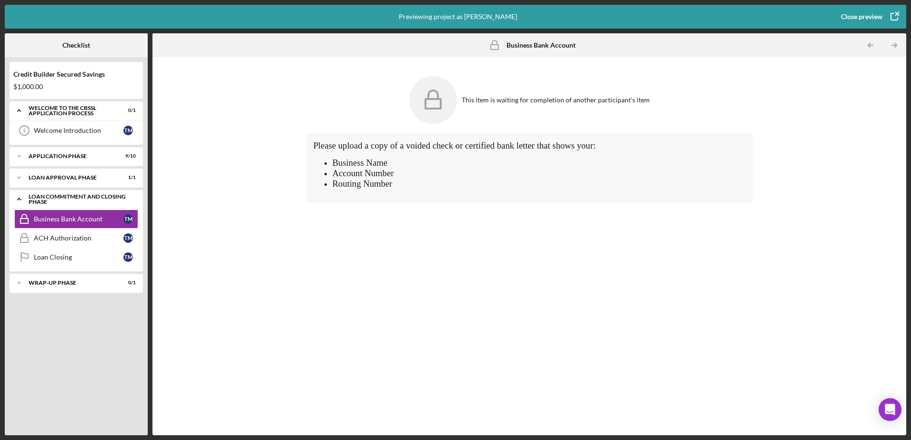
click at [61, 197] on div "Loan Commitment and Closing Phase" at bounding box center [80, 199] width 102 height 11
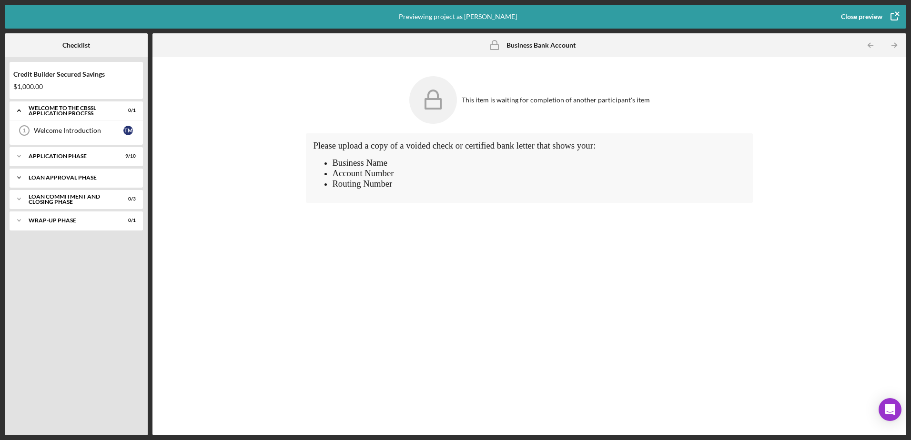
click at [57, 179] on div "Loan Approval Phase" at bounding box center [80, 178] width 102 height 6
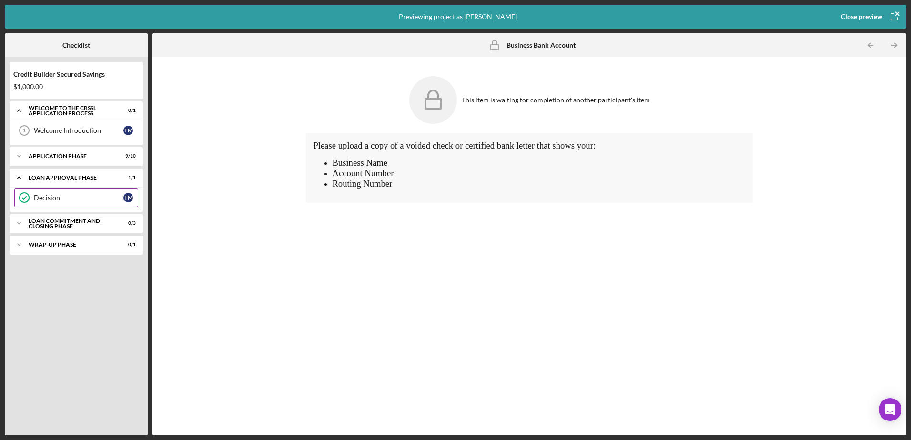
click at [51, 197] on div "Decision" at bounding box center [79, 198] width 90 height 8
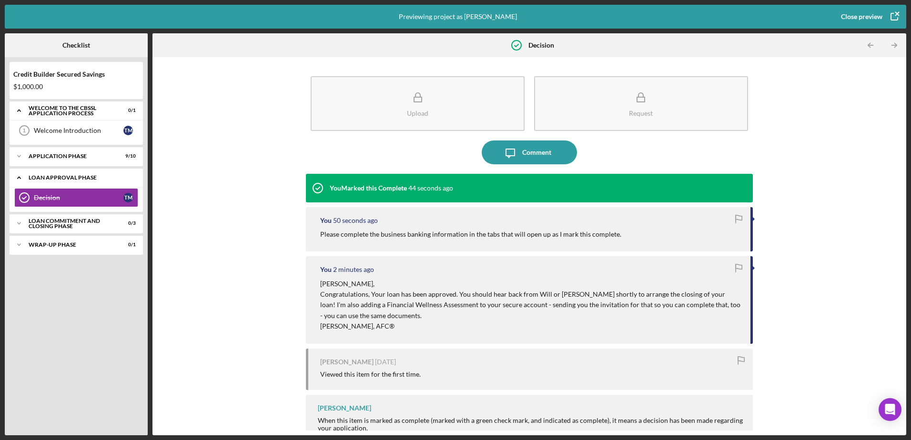
click at [56, 175] on div "Loan Approval Phase" at bounding box center [80, 178] width 102 height 6
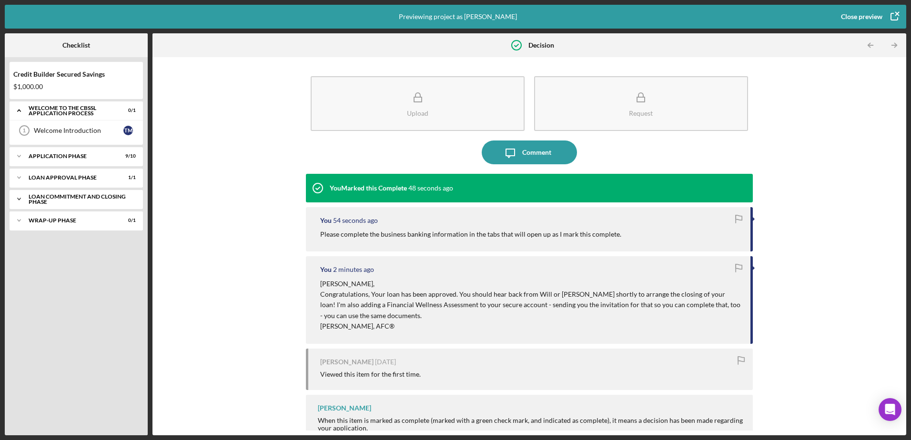
click at [49, 196] on div "Loan Commitment and Closing Phase" at bounding box center [80, 199] width 102 height 11
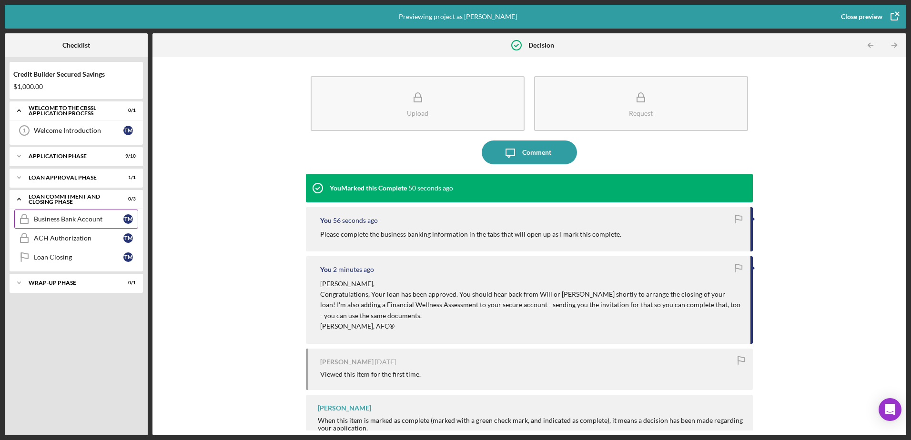
click at [55, 217] on div "Business Bank Account" at bounding box center [79, 219] width 90 height 8
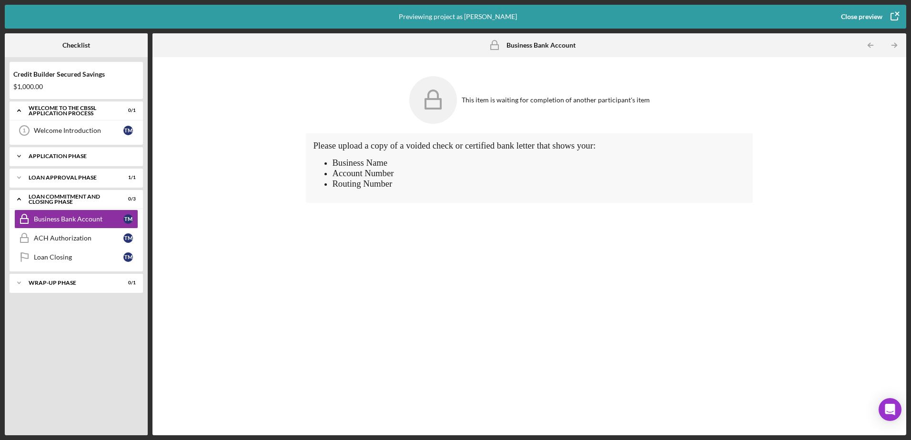
click at [56, 156] on div "Application Phase" at bounding box center [80, 156] width 102 height 6
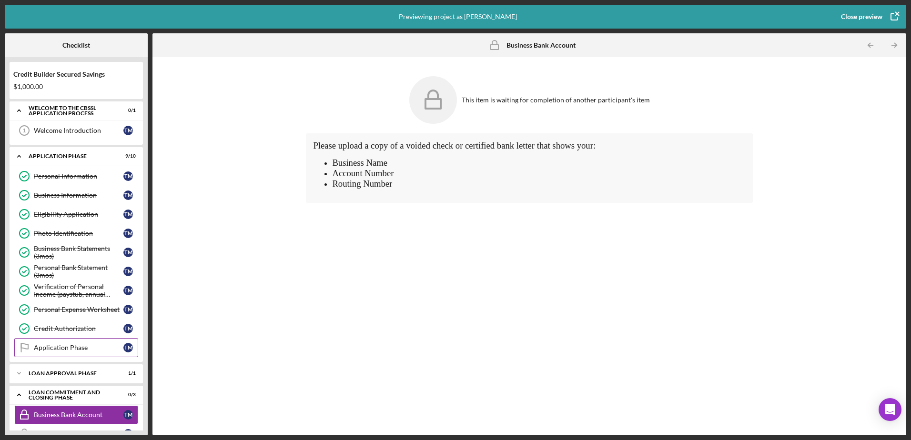
click at [70, 347] on div "Application Phase" at bounding box center [79, 348] width 90 height 8
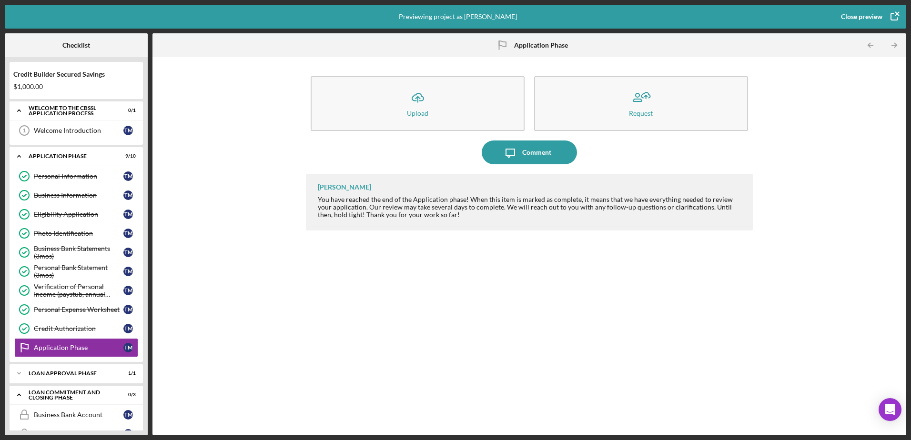
click at [854, 17] on div "Close preview" at bounding box center [861, 16] width 41 height 19
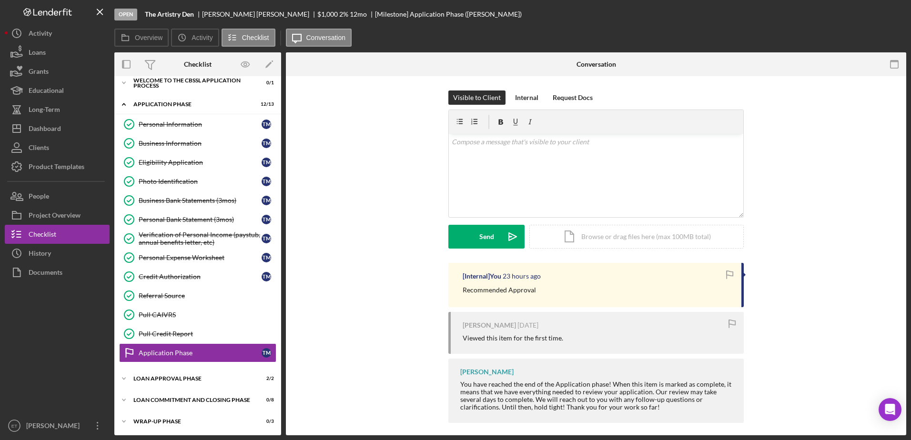
scroll to position [8, 0]
click at [898, 12] on icon "button" at bounding box center [897, 14] width 24 height 24
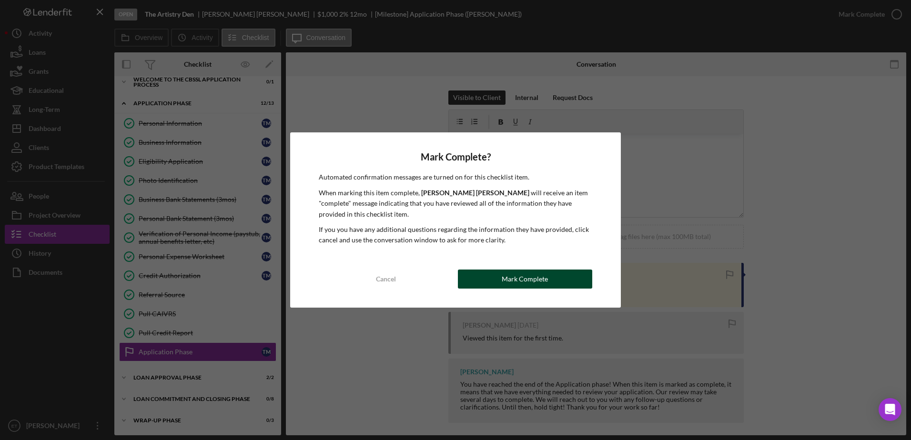
click at [540, 280] on div "Mark Complete" at bounding box center [525, 279] width 46 height 19
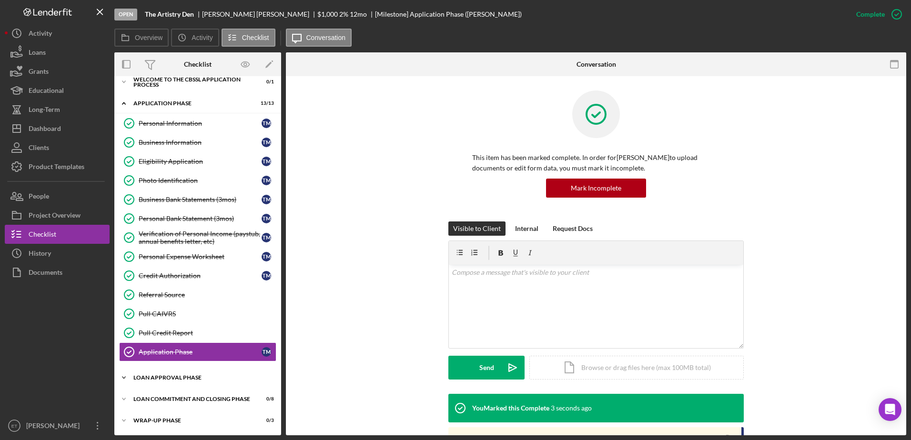
click at [171, 378] on div "Loan Approval Phase" at bounding box center [201, 378] width 136 height 6
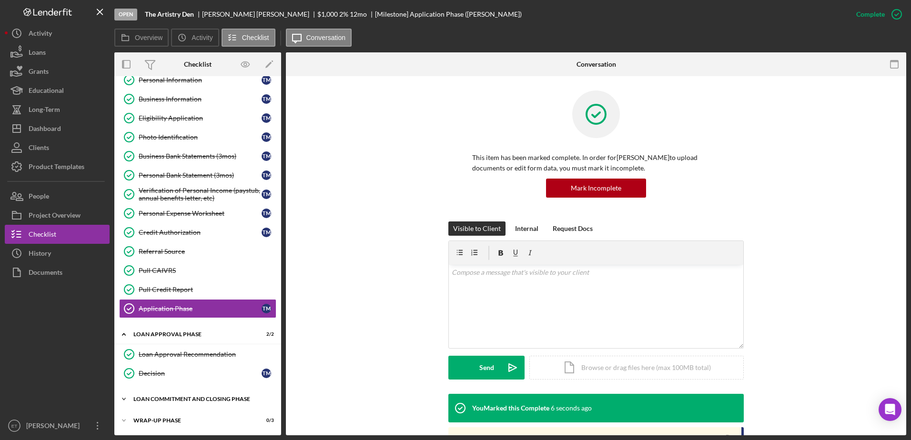
click at [182, 397] on div "Loan Commitment and Closing Phase" at bounding box center [201, 400] width 136 height 6
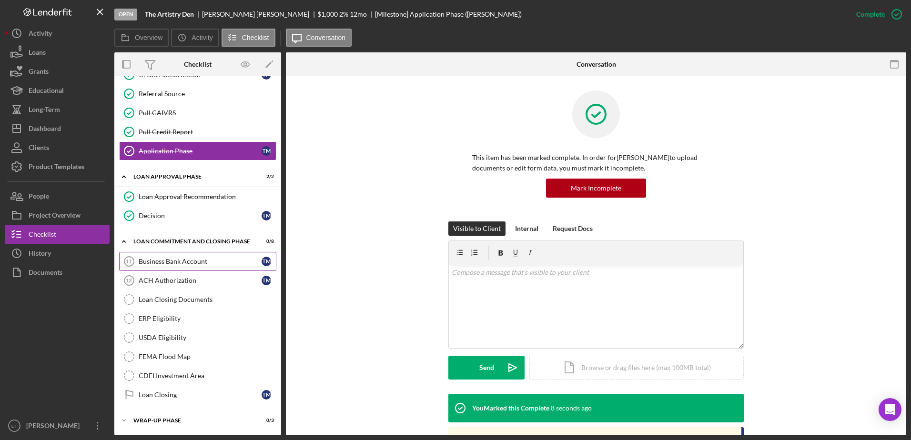
click at [175, 259] on div "Business Bank Account" at bounding box center [200, 262] width 123 height 8
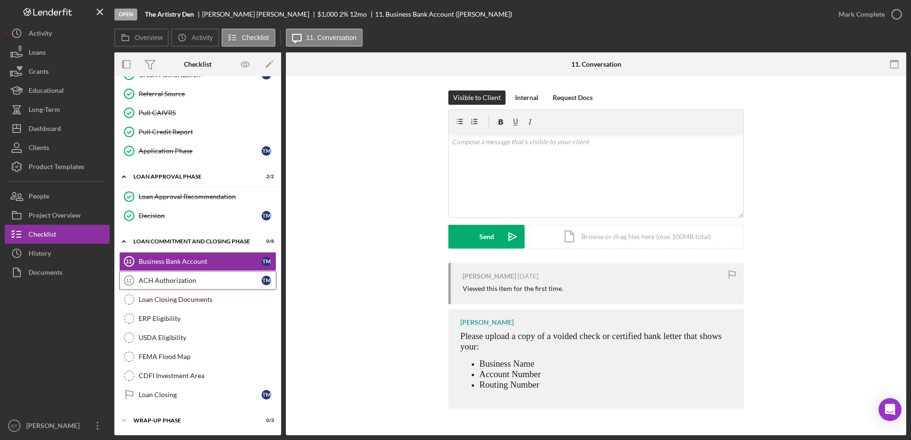
click at [166, 283] on div "ACH Authorization" at bounding box center [200, 281] width 123 height 8
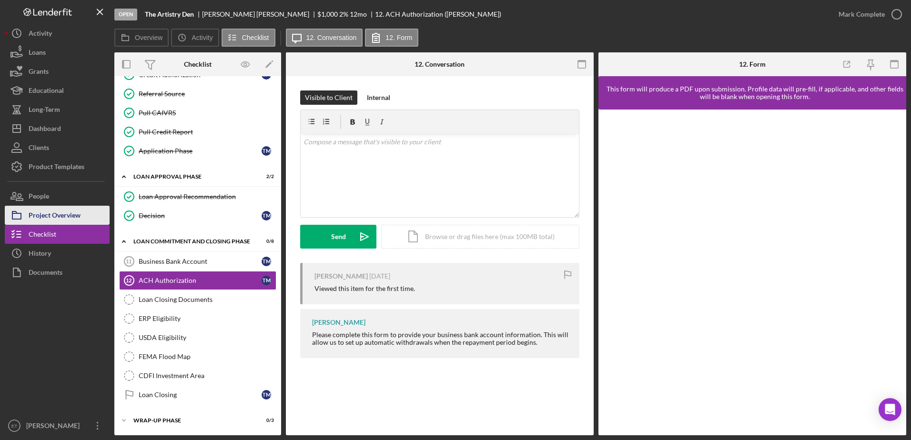
click at [46, 214] on div "Project Overview" at bounding box center [55, 216] width 52 height 21
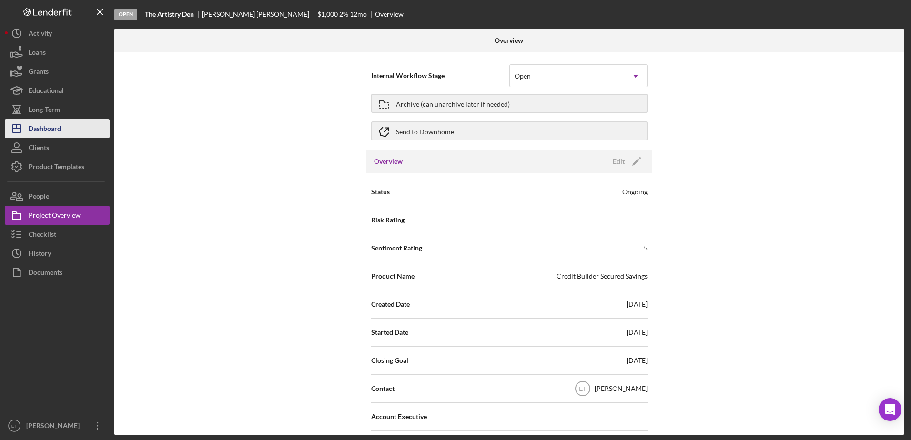
click at [38, 129] on div "Dashboard" at bounding box center [45, 129] width 32 height 21
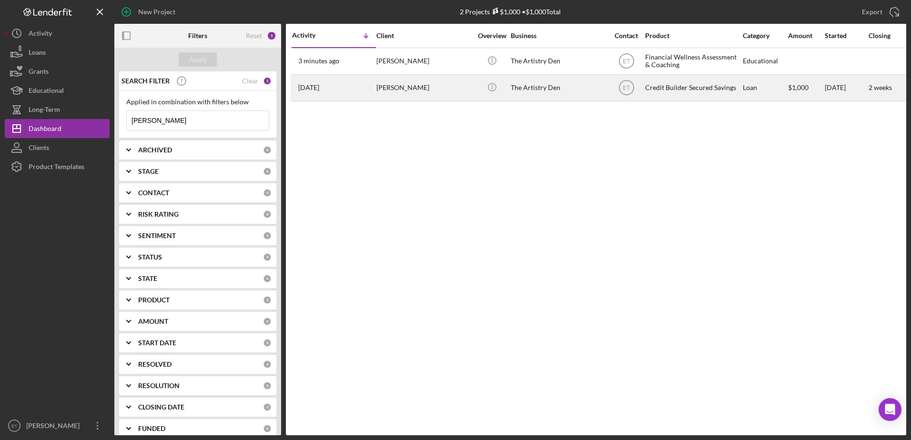
click at [547, 82] on div "The Artistry Den" at bounding box center [558, 87] width 95 height 25
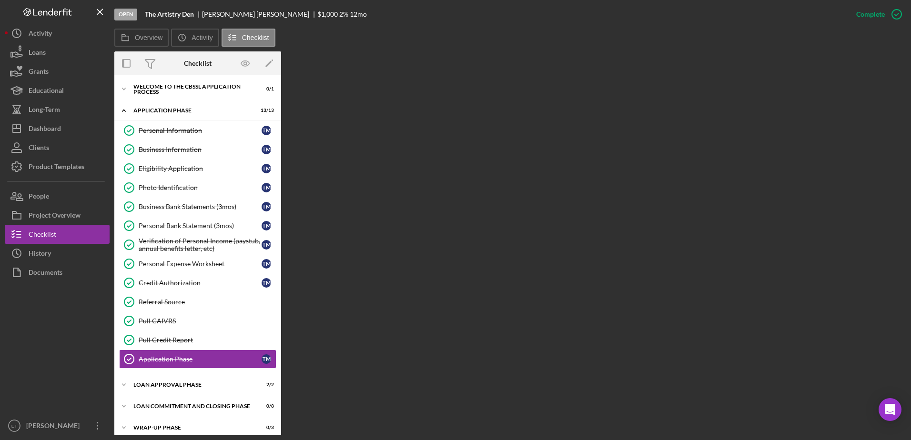
scroll to position [7, 0]
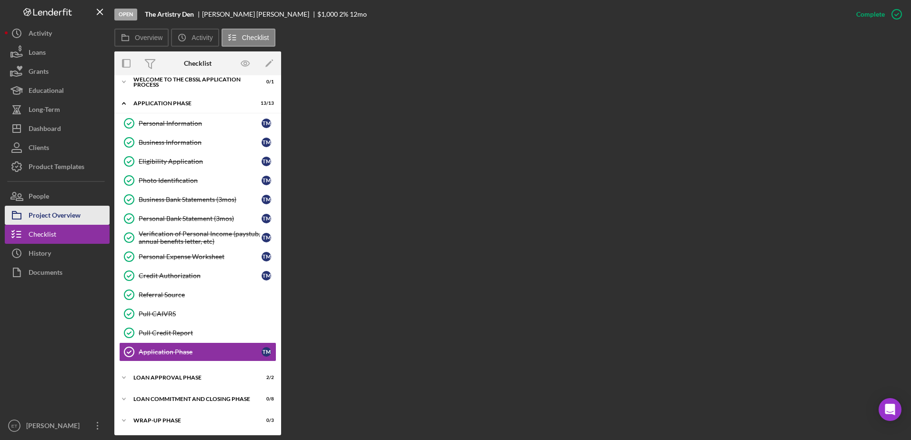
click at [49, 216] on div "Project Overview" at bounding box center [55, 216] width 52 height 21
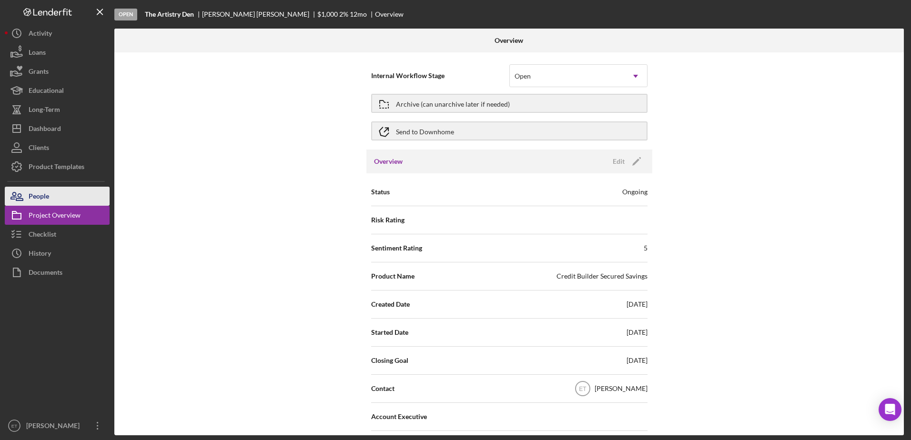
click at [40, 199] on div "People" at bounding box center [39, 197] width 20 height 21
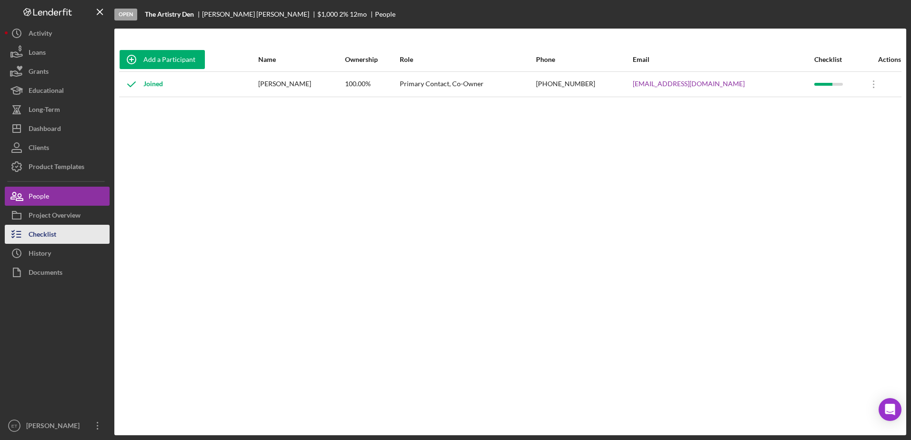
click at [40, 238] on div "Checklist" at bounding box center [43, 235] width 28 height 21
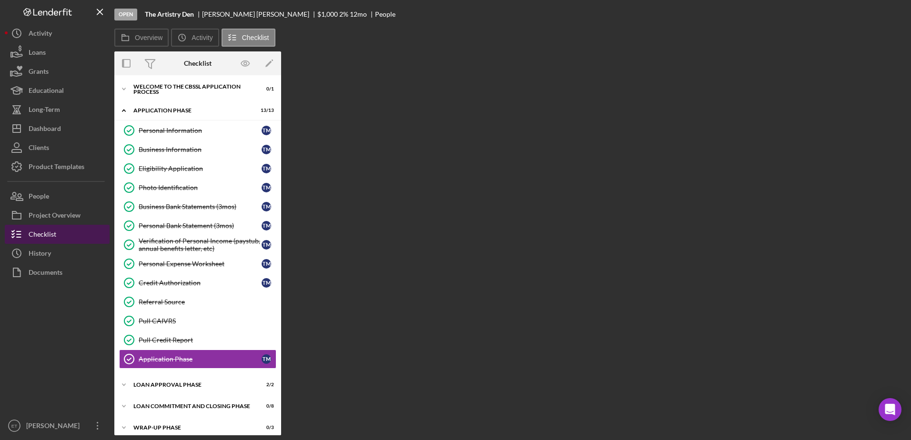
scroll to position [7, 0]
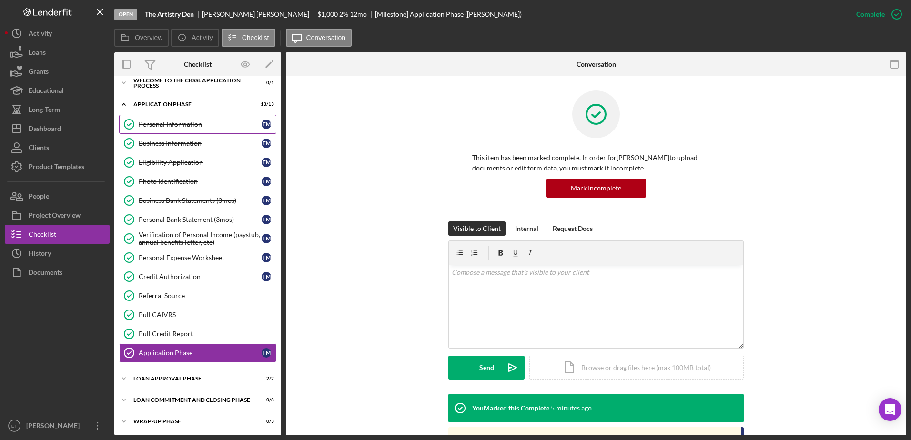
click at [176, 127] on div "Personal Information" at bounding box center [200, 125] width 123 height 8
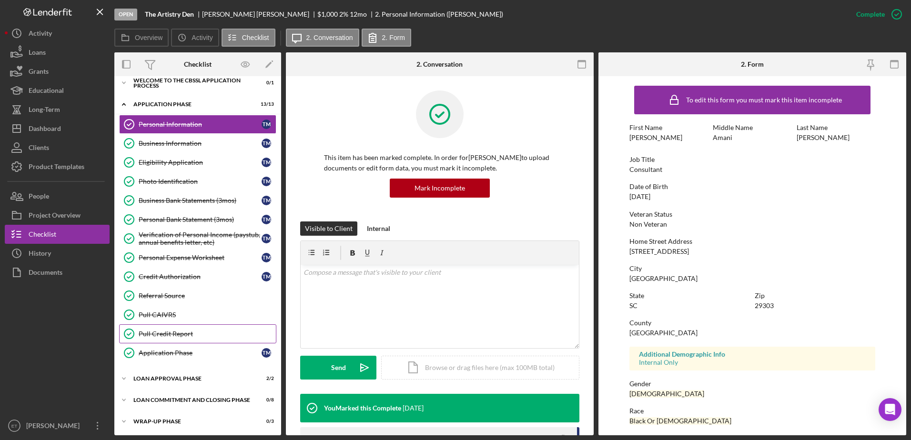
scroll to position [8, 0]
click at [181, 378] on div "Loan Approval Phase" at bounding box center [201, 378] width 136 height 6
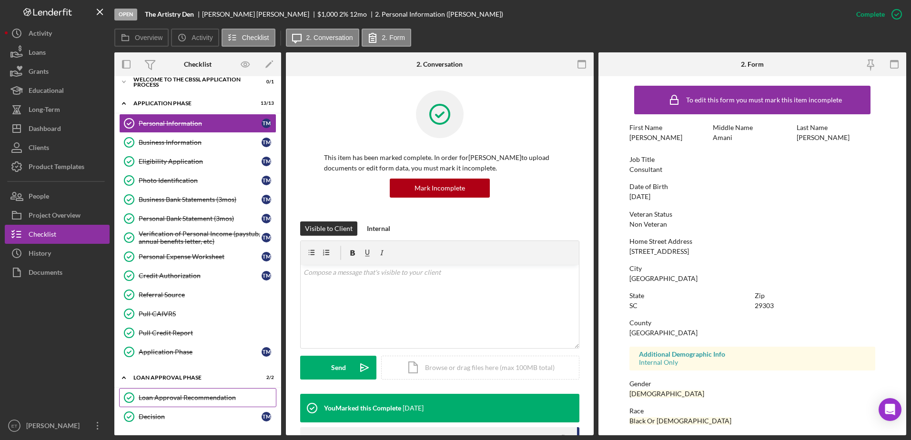
click at [169, 399] on div "Loan Approval Recommendation" at bounding box center [207, 398] width 137 height 8
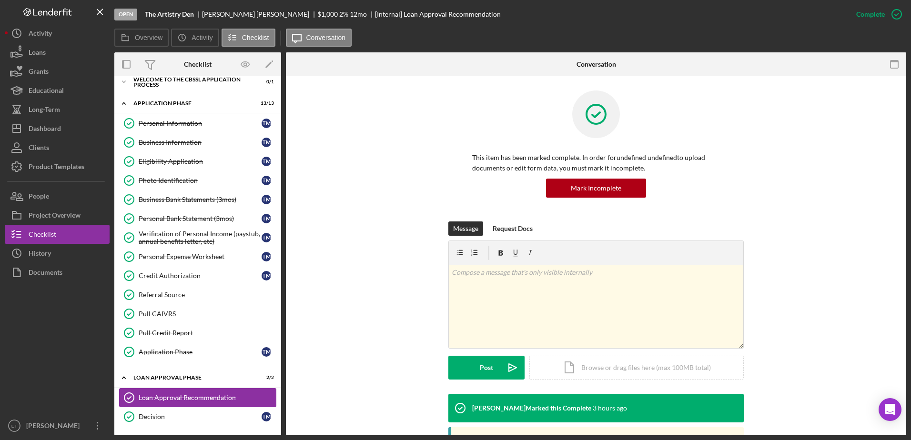
scroll to position [51, 0]
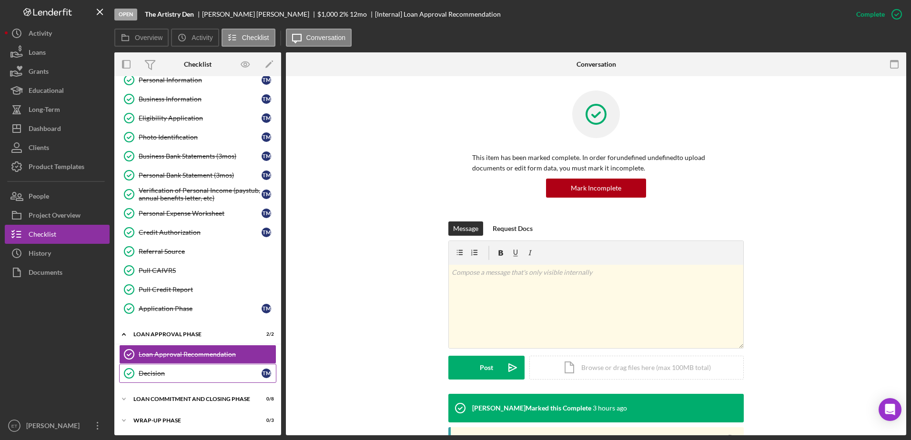
click at [161, 375] on div "Decision" at bounding box center [200, 374] width 123 height 8
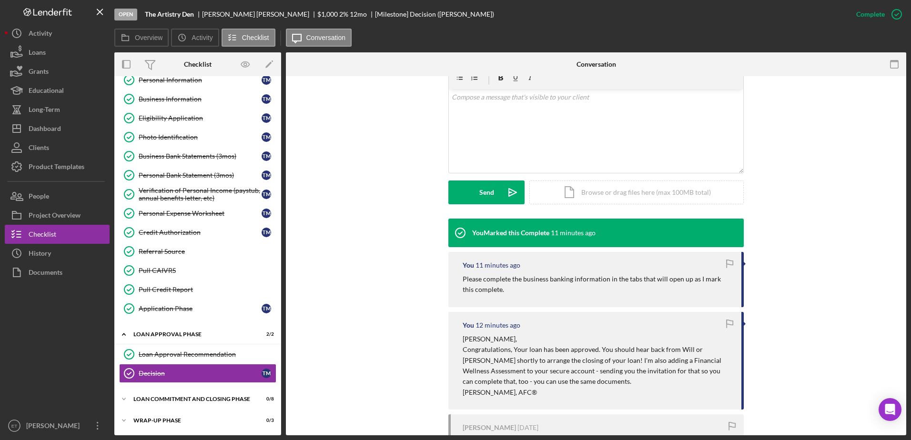
scroll to position [177, 0]
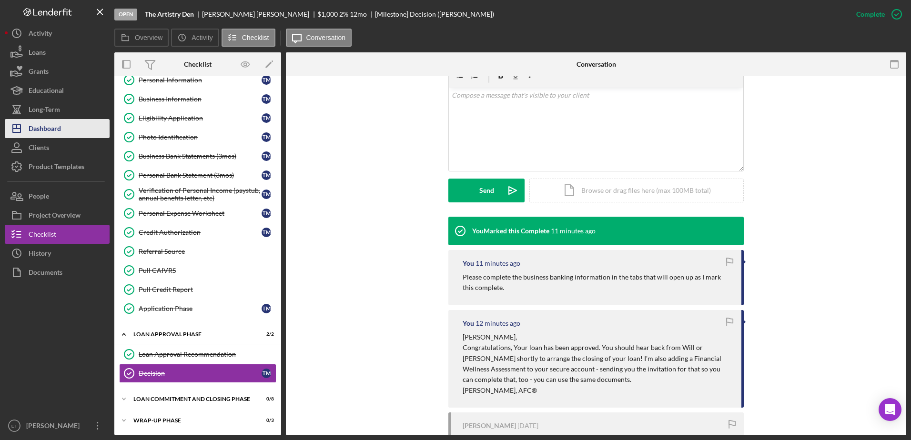
click at [42, 129] on div "Dashboard" at bounding box center [45, 129] width 32 height 21
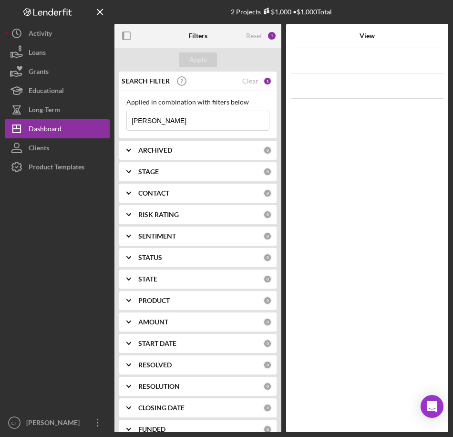
click at [167, 125] on input "[PERSON_NAME]" at bounding box center [198, 120] width 142 height 19
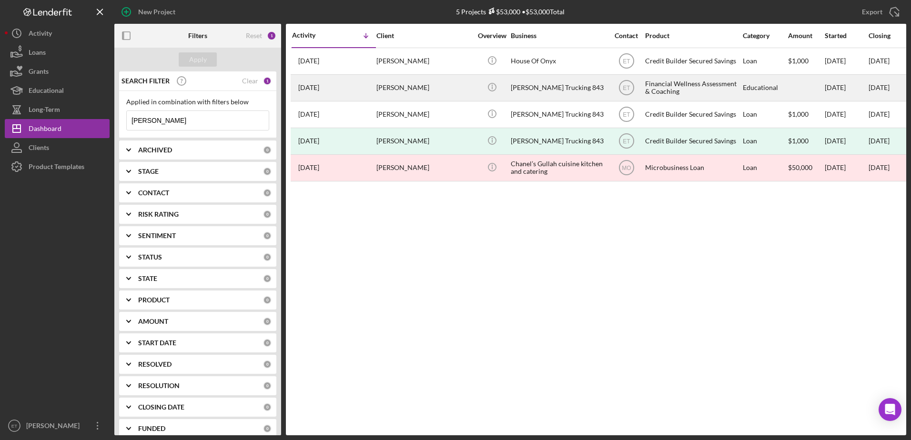
type input "[PERSON_NAME]"
click at [513, 91] on div "[PERSON_NAME] Trucking 843" at bounding box center [558, 87] width 95 height 25
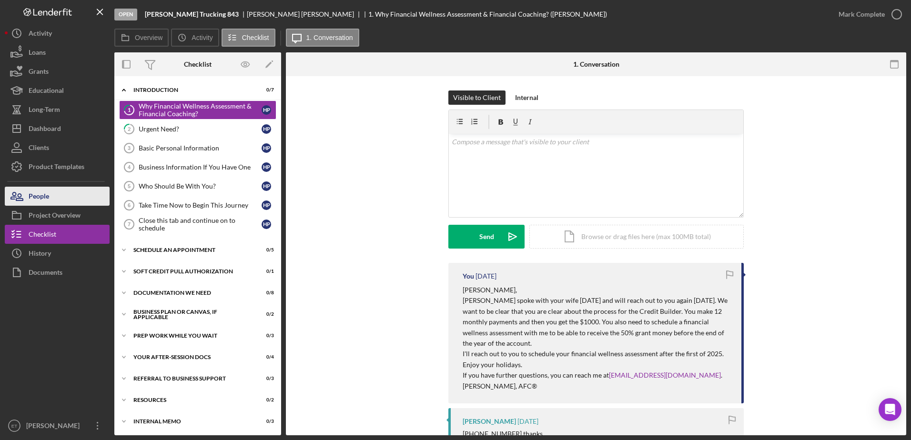
click at [30, 201] on div "People" at bounding box center [39, 197] width 20 height 21
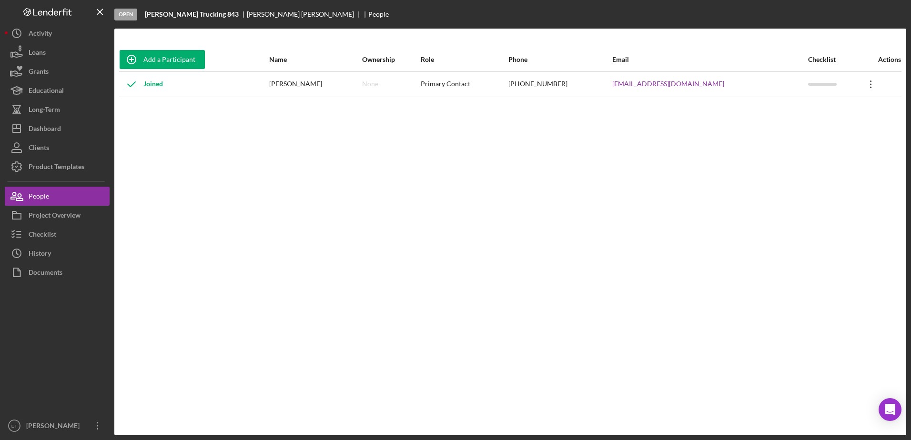
click at [870, 88] on icon at bounding box center [870, 85] width 1 height 8
click at [795, 112] on div "Icon/Edit Edit" at bounding box center [826, 110] width 105 height 20
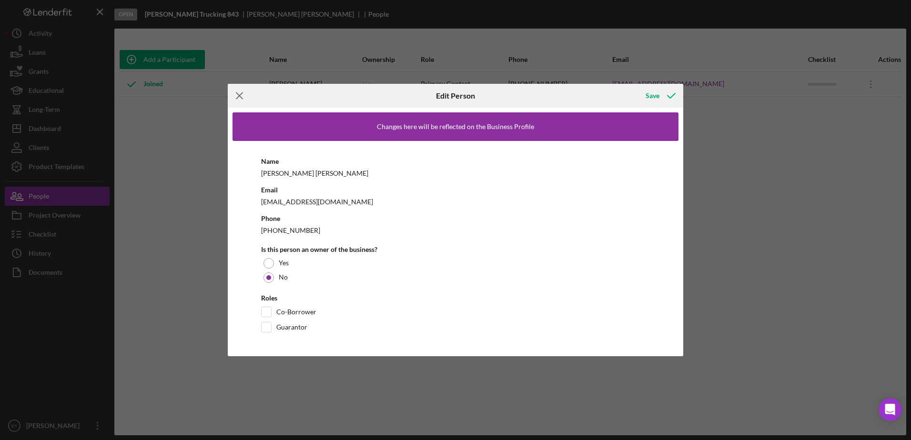
click at [238, 95] on icon "Icon/Menu Close" at bounding box center [240, 96] width 24 height 24
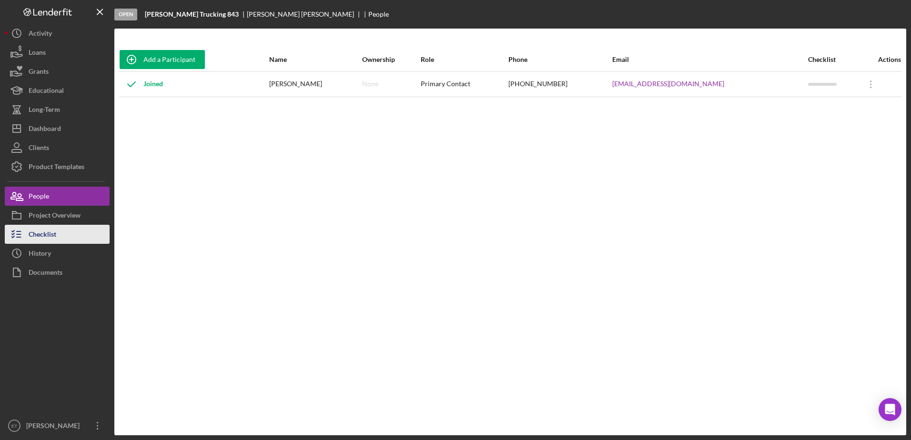
click at [39, 234] on div "Checklist" at bounding box center [43, 235] width 28 height 21
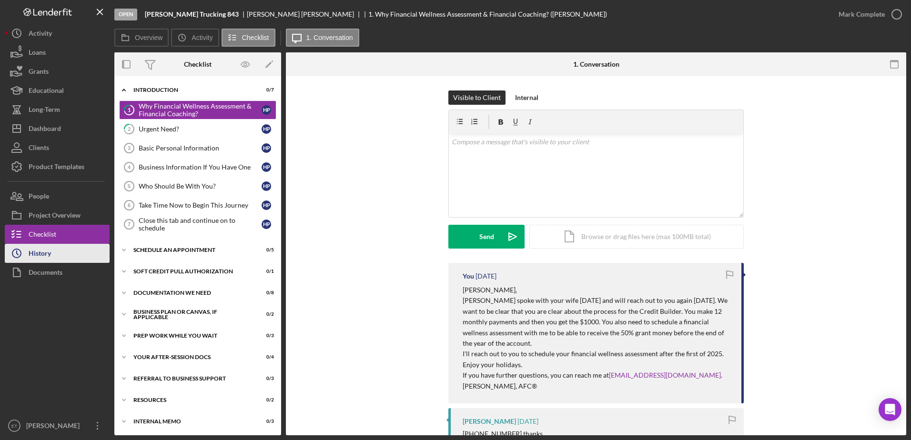
click at [48, 253] on div "History" at bounding box center [40, 254] width 22 height 21
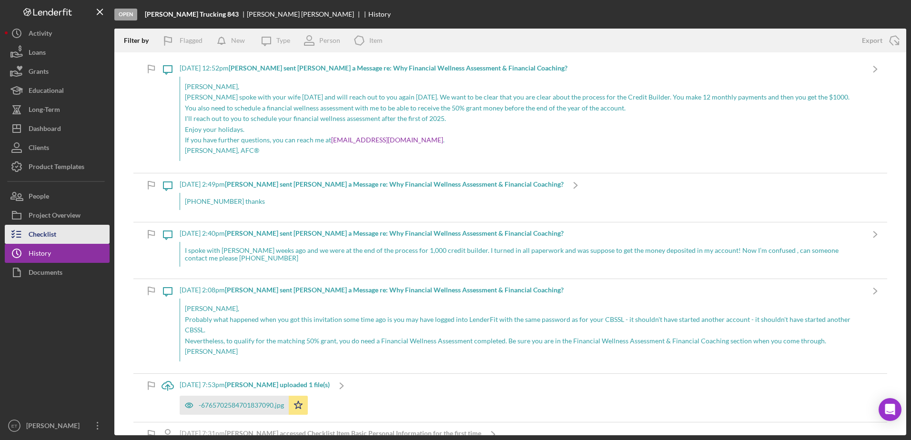
click at [48, 233] on div "Checklist" at bounding box center [43, 235] width 28 height 21
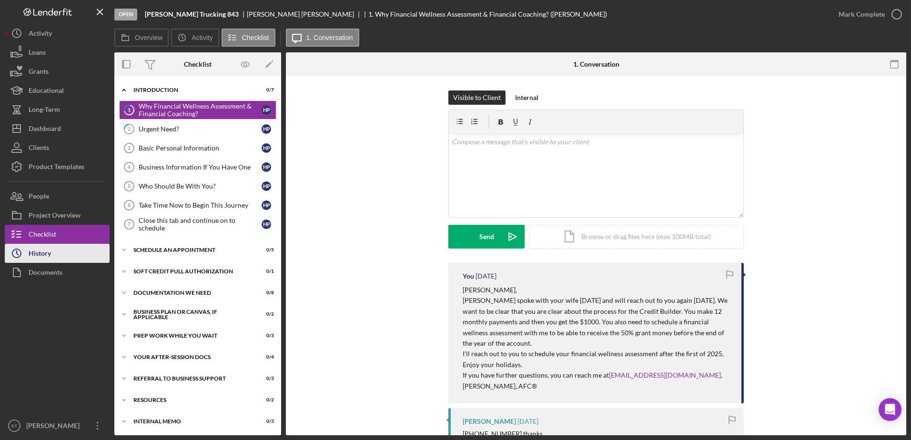
click at [41, 251] on div "History" at bounding box center [40, 254] width 22 height 21
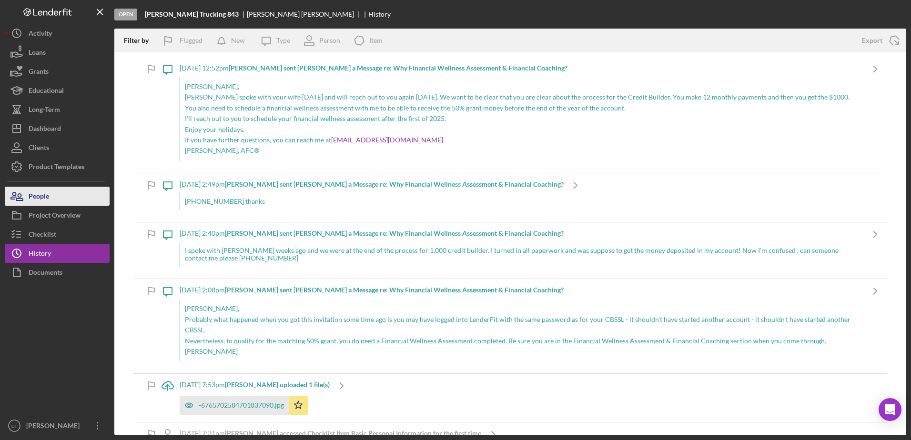
click at [44, 194] on div "People" at bounding box center [39, 197] width 20 height 21
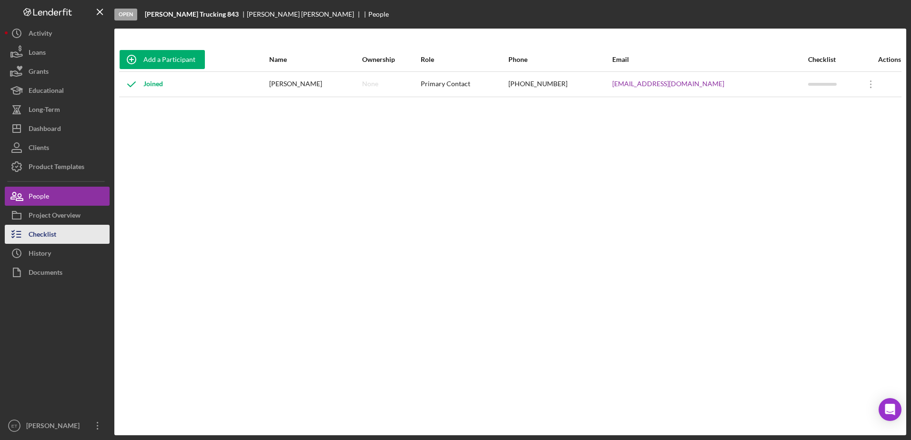
click at [45, 233] on div "Checklist" at bounding box center [43, 235] width 28 height 21
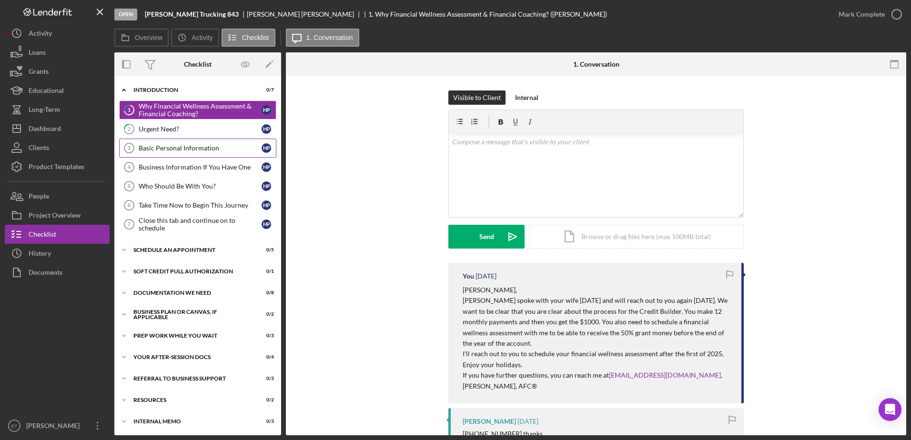
click at [164, 154] on link "Basic Personal Information 3 Basic Personal Information H P" at bounding box center [197, 148] width 157 height 19
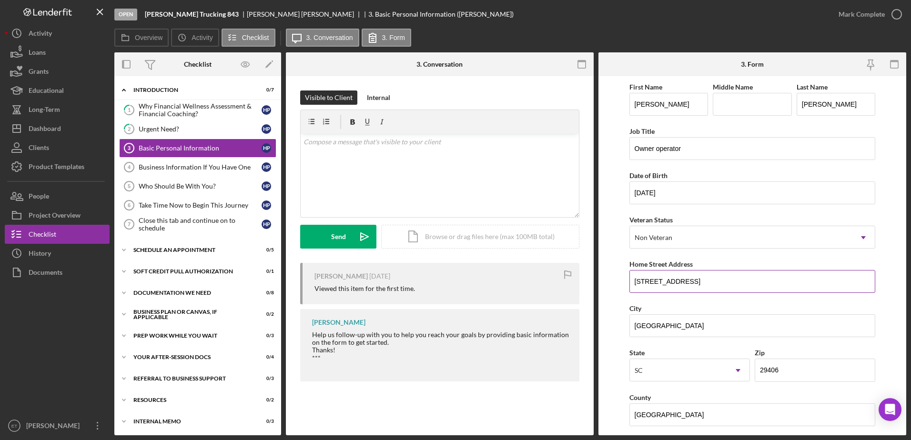
click at [695, 279] on input "[STREET_ADDRESS]" at bounding box center [753, 281] width 246 height 23
click at [173, 165] on div "Business Information If You Have One" at bounding box center [200, 167] width 123 height 8
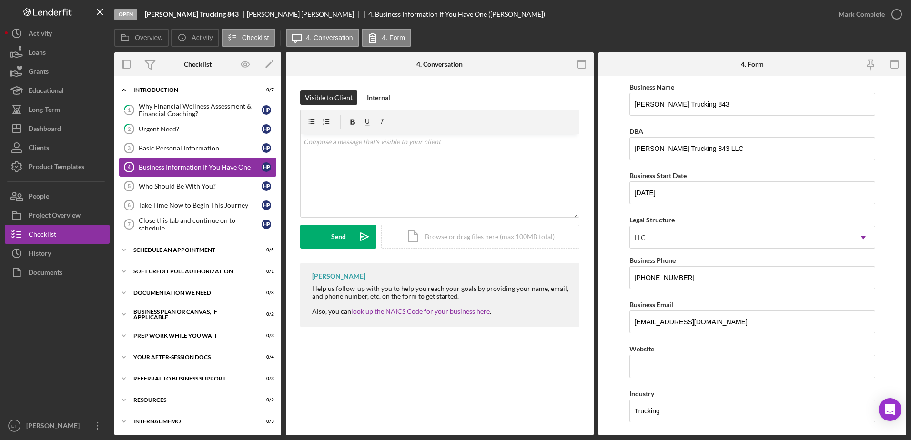
click at [162, 167] on div "Business Information If You Have One" at bounding box center [200, 167] width 123 height 8
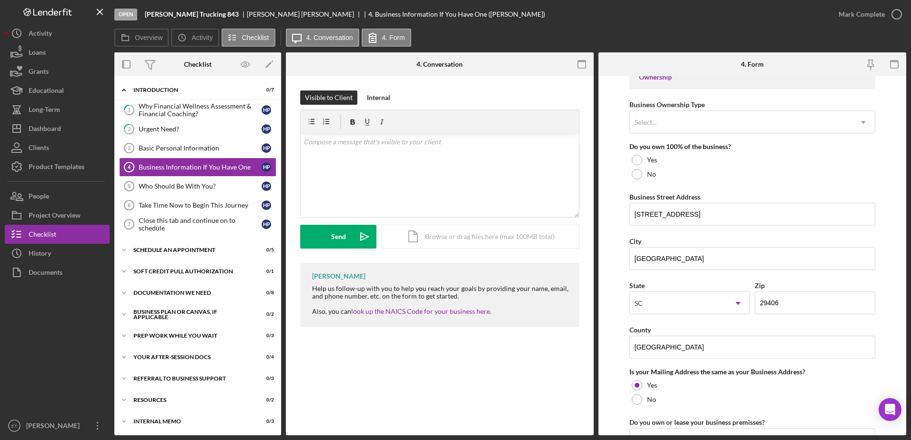
scroll to position [457, 0]
click at [174, 170] on div "Business Information If You Have One" at bounding box center [200, 167] width 123 height 8
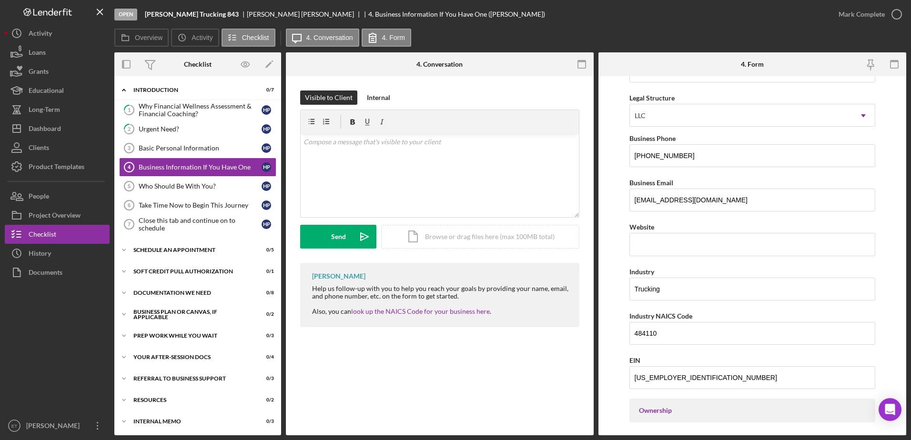
scroll to position [0, 0]
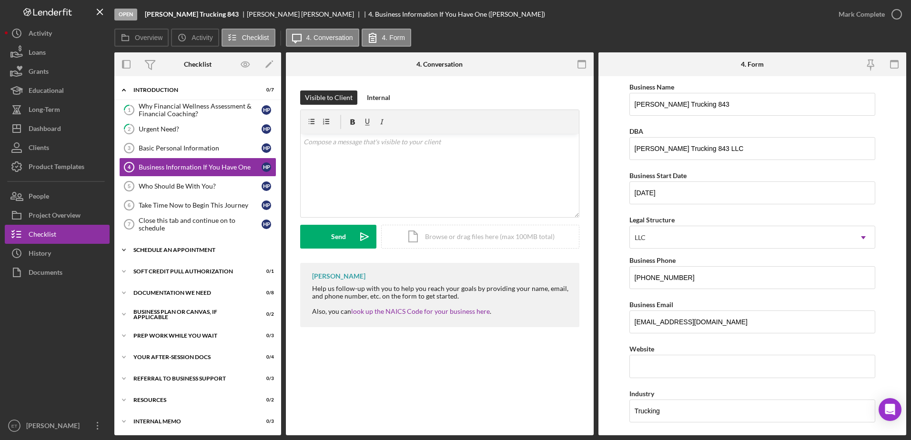
click at [156, 251] on div "Schedule An Appointment" at bounding box center [201, 250] width 136 height 6
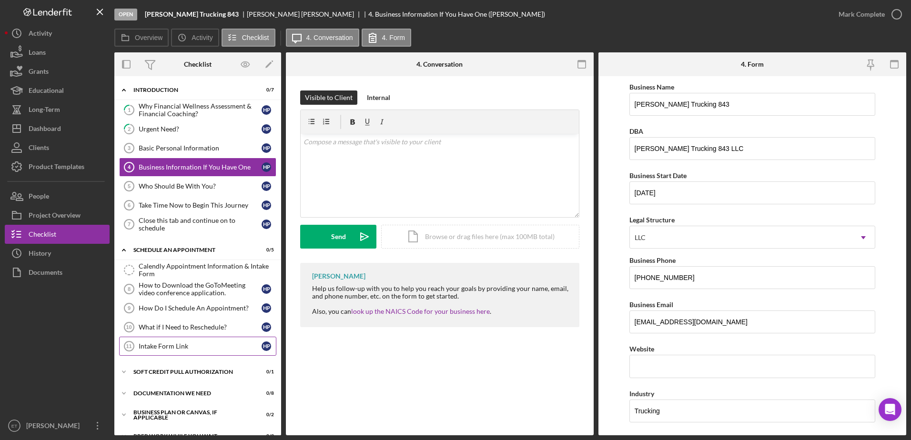
click at [165, 345] on div "Intake Form Link" at bounding box center [200, 347] width 123 height 8
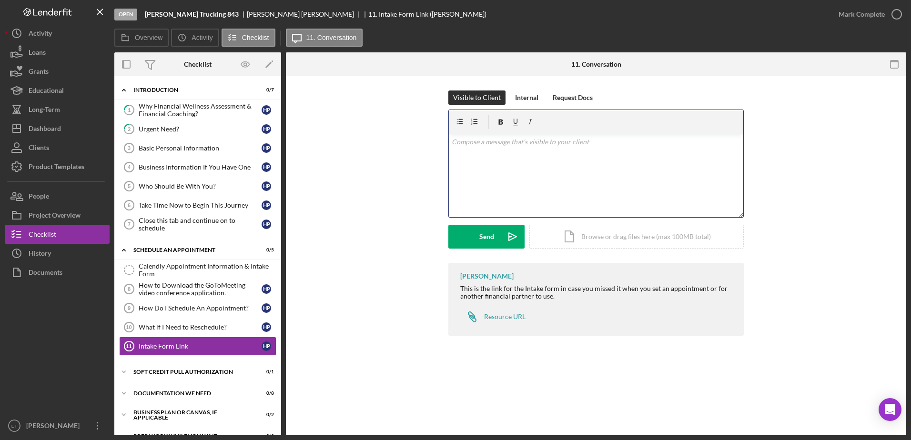
click at [492, 175] on div "v Color teal Color pink Remove color Add row above Add row below Add column bef…" at bounding box center [596, 175] width 295 height 83
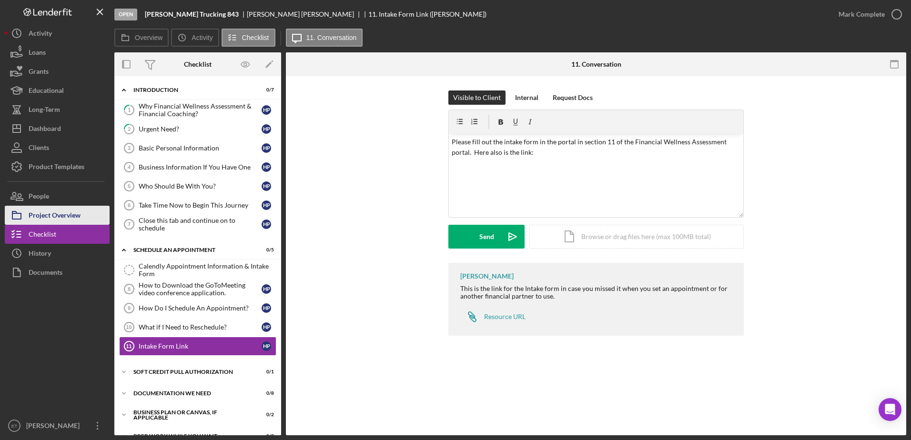
click at [52, 214] on div "Project Overview" at bounding box center [55, 216] width 52 height 21
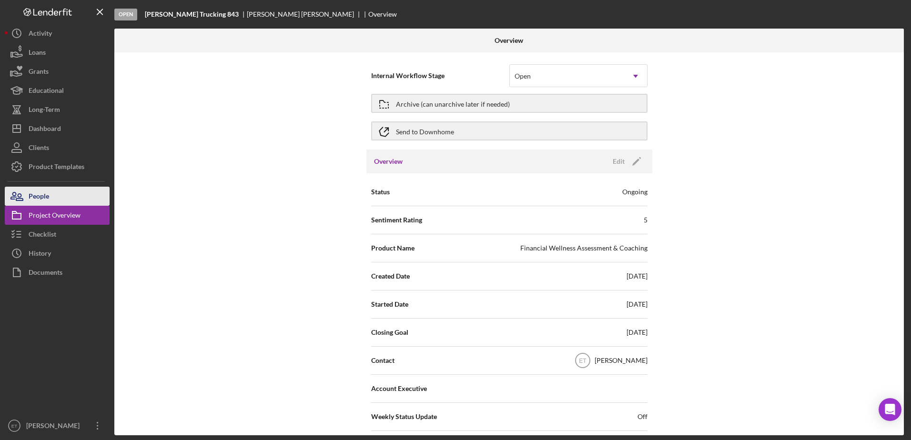
click at [37, 201] on div "People" at bounding box center [39, 197] width 20 height 21
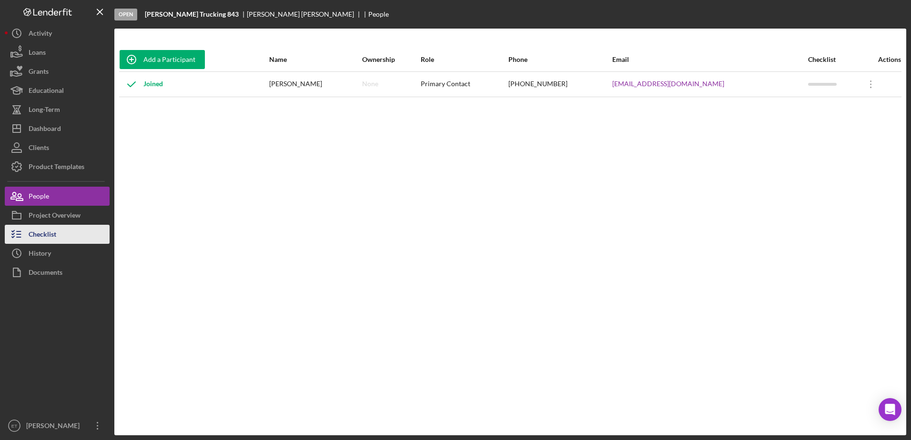
click at [38, 235] on div "Checklist" at bounding box center [43, 235] width 28 height 21
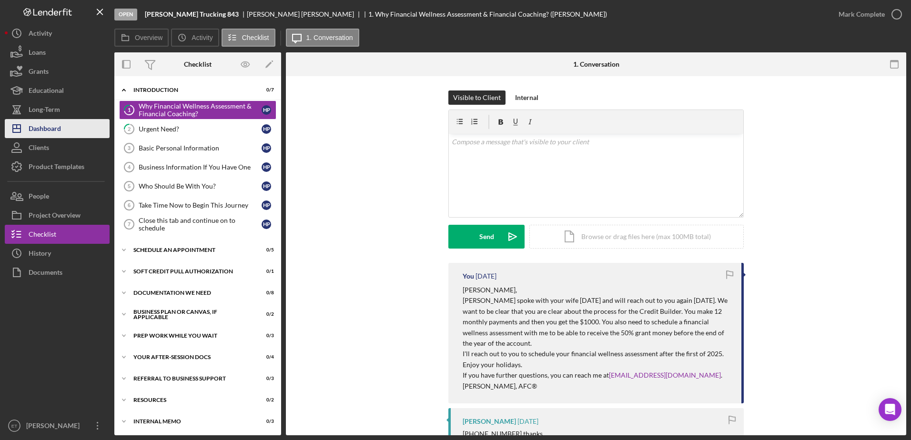
click at [39, 129] on div "Dashboard" at bounding box center [45, 129] width 32 height 21
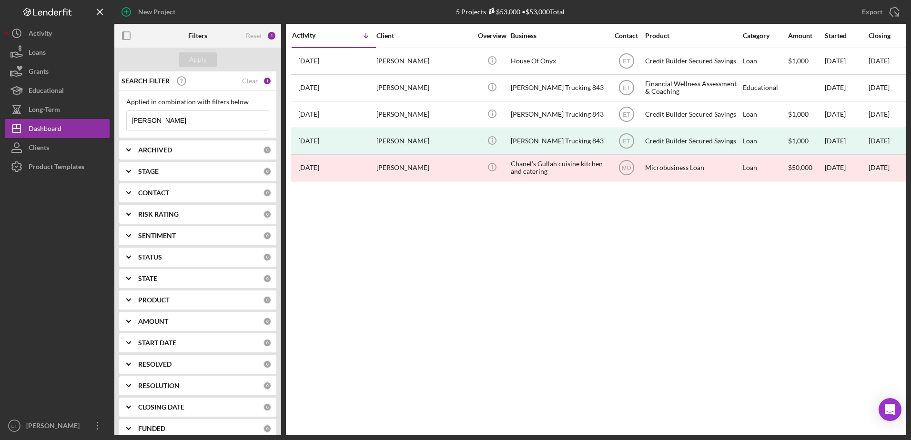
click at [198, 122] on input "[PERSON_NAME]" at bounding box center [198, 120] width 142 height 19
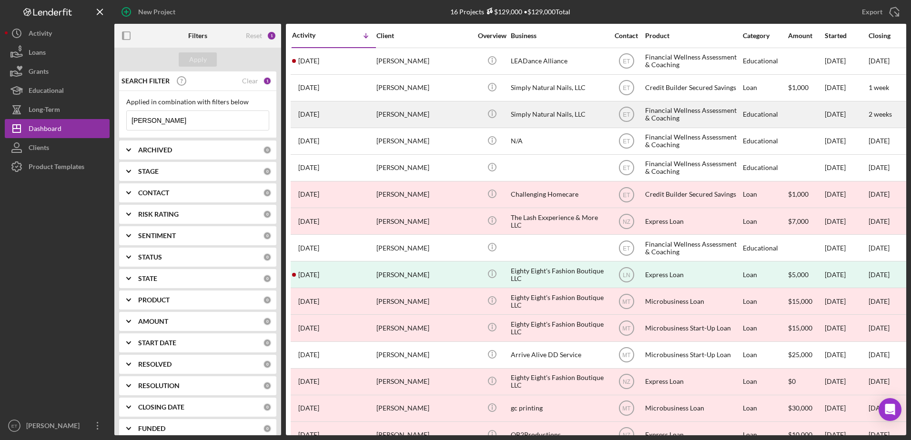
type input "[PERSON_NAME]"
click at [469, 114] on div "[PERSON_NAME]" at bounding box center [424, 114] width 95 height 25
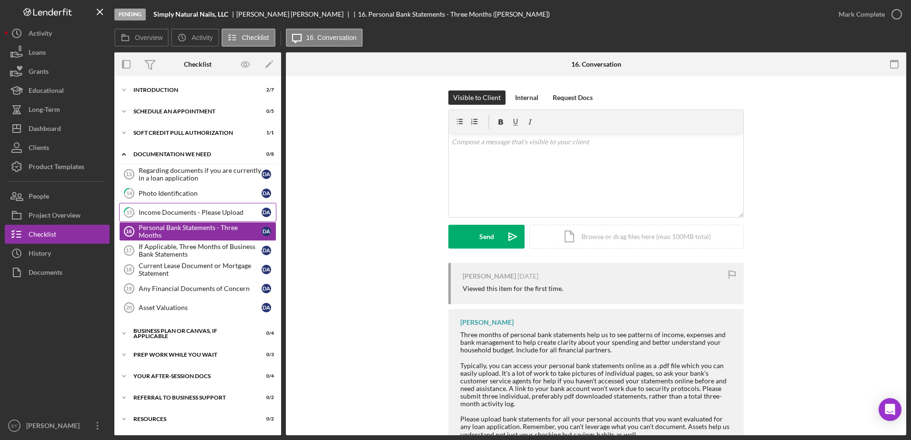
click at [163, 213] on div "Income Documents - Please Upload" at bounding box center [200, 213] width 123 height 8
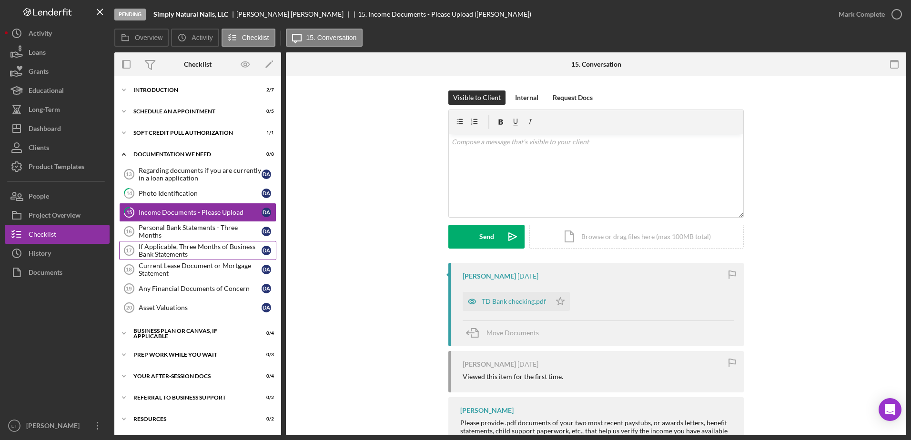
click at [163, 256] on div "If Applicable, Three Months of Business Bank Statements" at bounding box center [200, 250] width 123 height 15
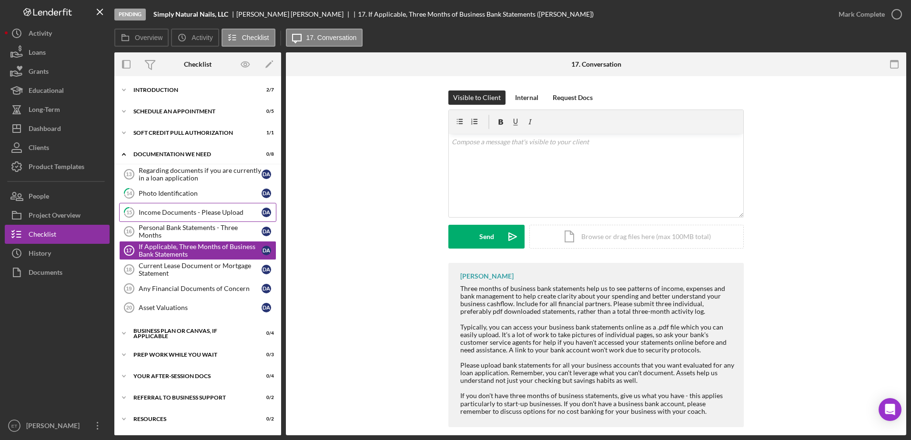
click at [159, 215] on div "Income Documents - Please Upload" at bounding box center [200, 213] width 123 height 8
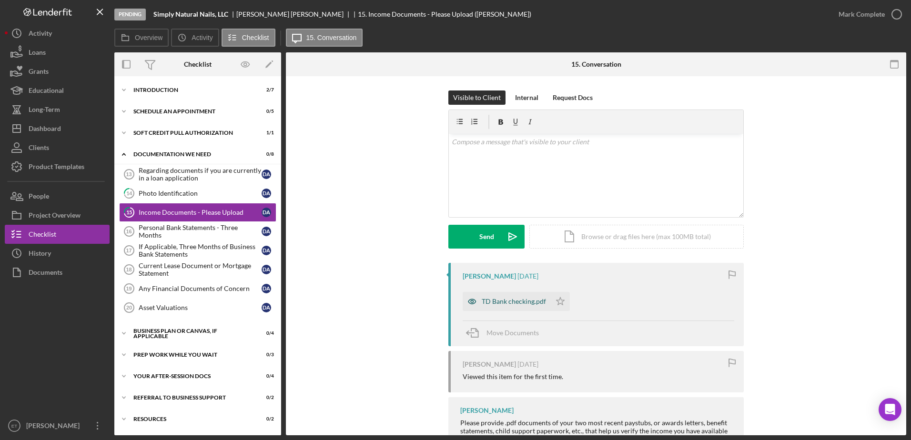
click at [471, 303] on icon "button" at bounding box center [472, 302] width 2 height 2
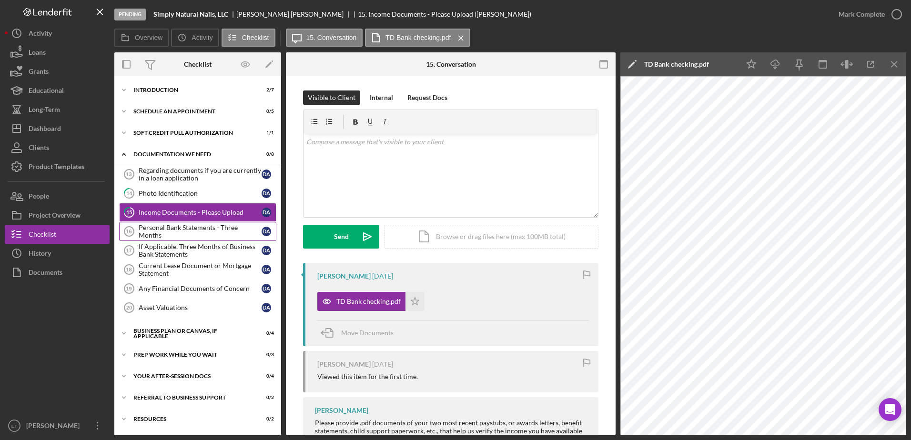
click at [146, 227] on div "Personal Bank Statements - Three Months" at bounding box center [200, 231] width 123 height 15
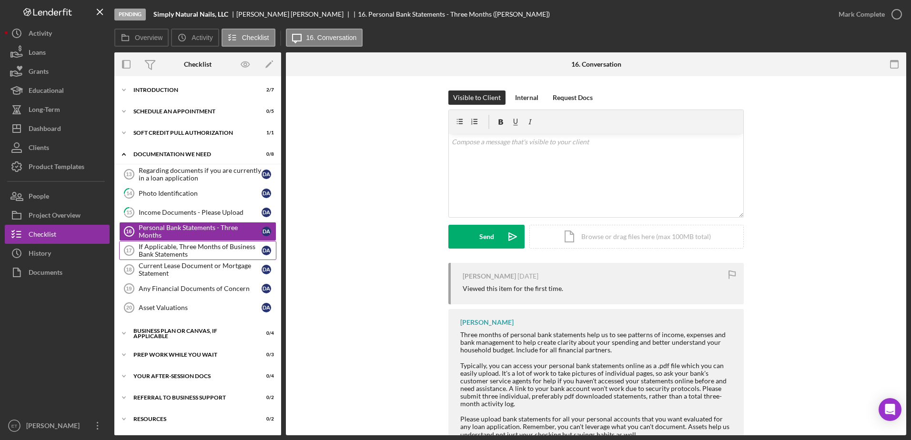
click at [147, 247] on div "If Applicable, Three Months of Business Bank Statements" at bounding box center [200, 250] width 123 height 15
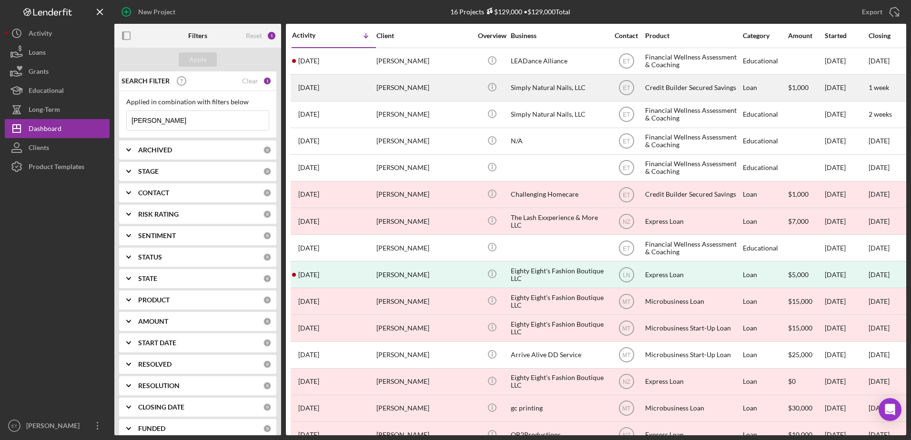
click at [540, 84] on div "Simply Natural Nails, LLC" at bounding box center [558, 87] width 95 height 25
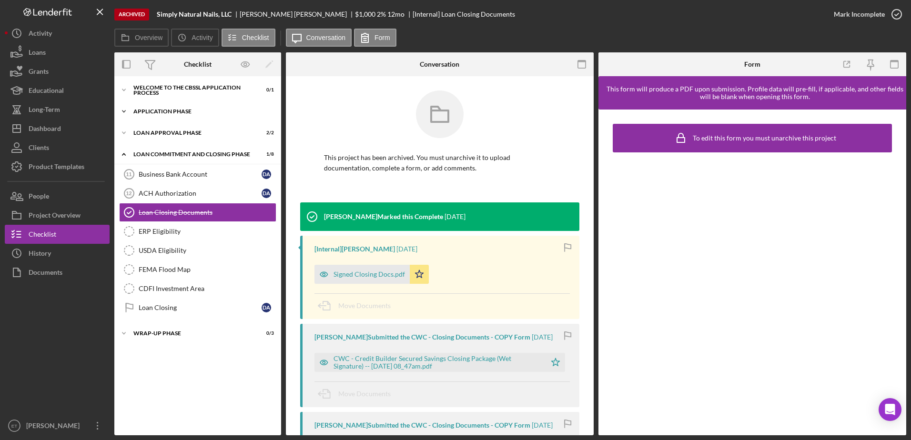
click at [168, 112] on div "Application Phase" at bounding box center [201, 112] width 136 height 6
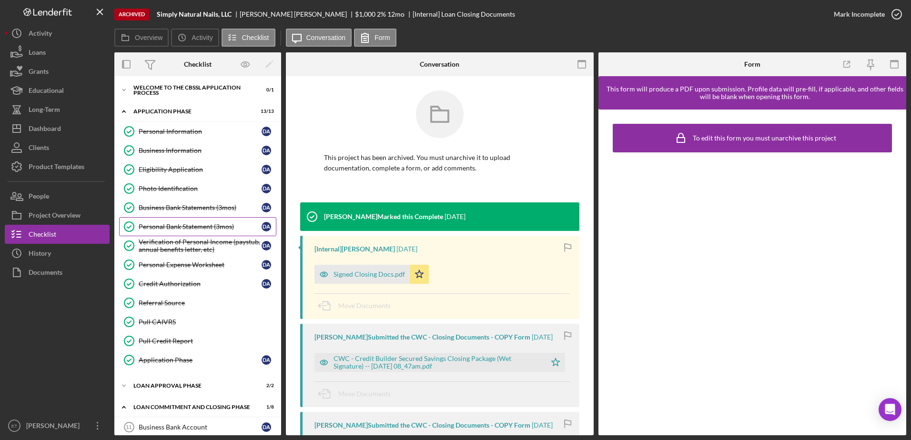
click at [168, 228] on div "Personal Bank Statement (3mos)" at bounding box center [200, 227] width 123 height 8
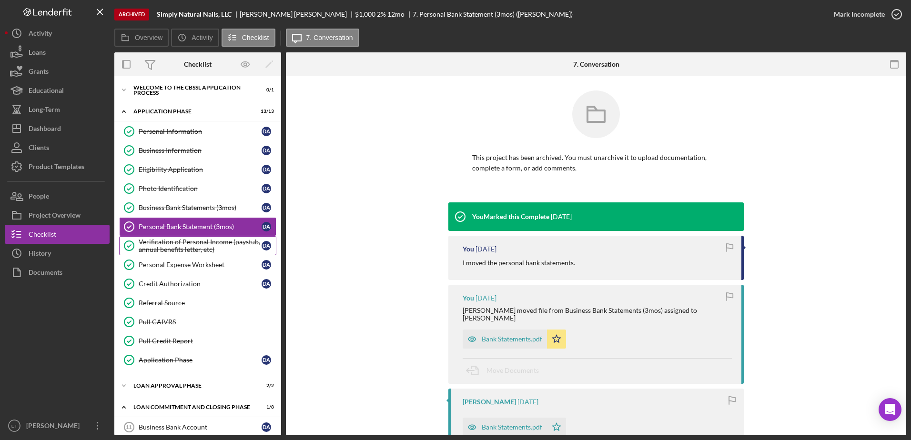
click at [167, 243] on div "Verification of Personal Income (paystub, annual benefits letter, etc)" at bounding box center [200, 245] width 123 height 15
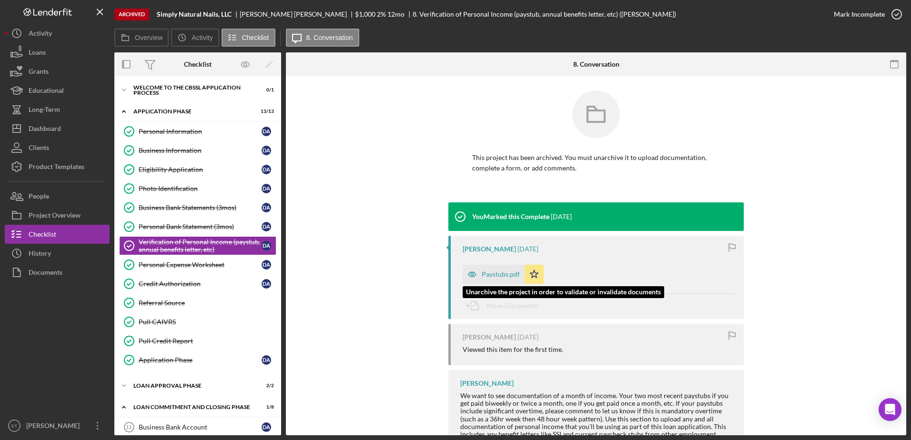
click at [470, 273] on icon "button" at bounding box center [472, 274] width 19 height 19
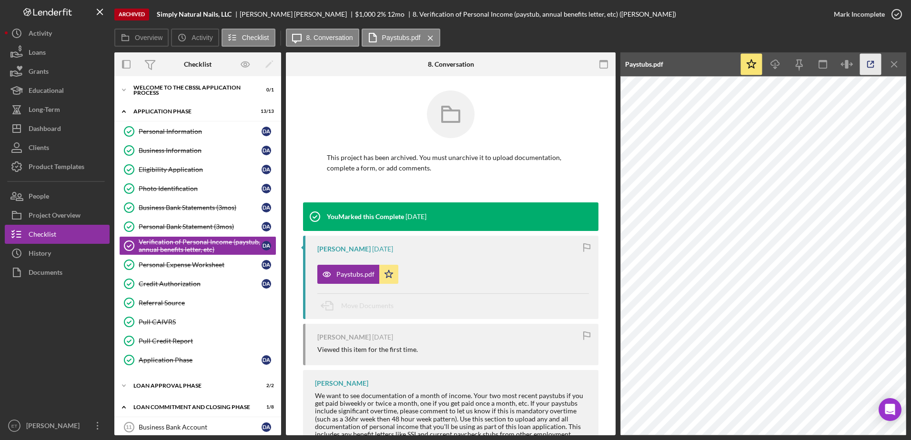
click at [870, 65] on icon "button" at bounding box center [870, 64] width 21 height 21
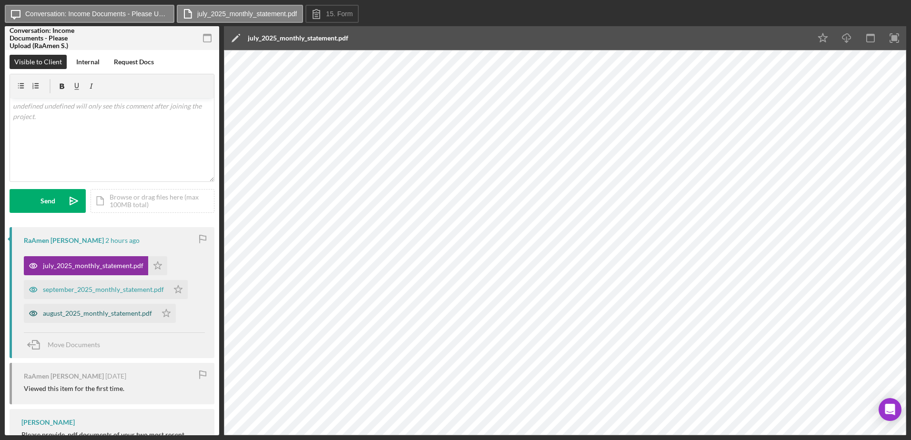
click at [31, 312] on icon "button" at bounding box center [34, 313] width 8 height 5
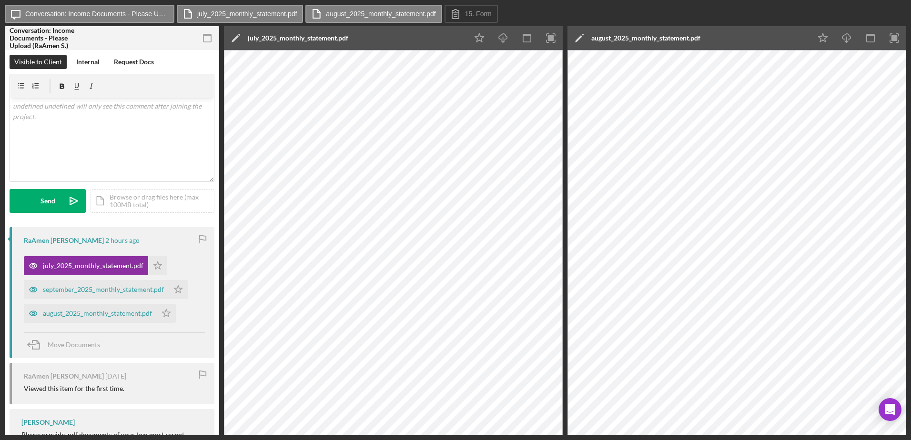
click at [614, 10] on div "Icon/Message Conversation: Income Documents - Please Upload (RaAmen S.) july_20…" at bounding box center [456, 14] width 902 height 19
click at [269, 15] on label "july_2025_monthly_statement.pdf" at bounding box center [247, 14] width 100 height 8
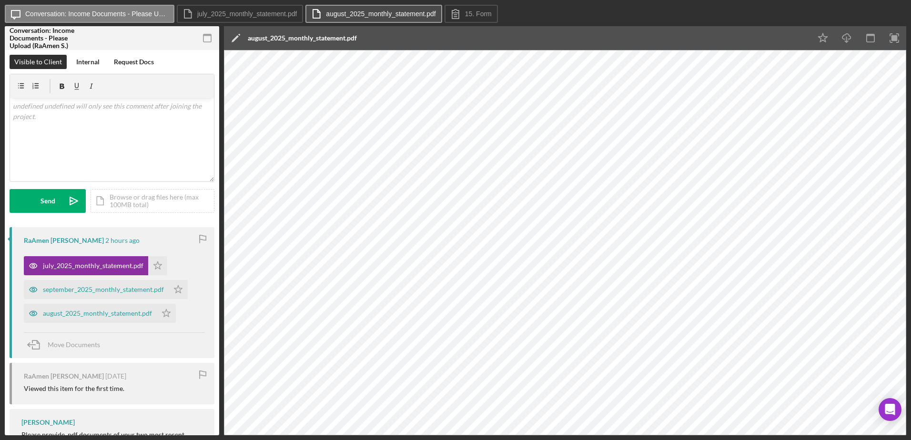
click at [353, 12] on label "august_2025_monthly_statement.pdf" at bounding box center [381, 14] width 110 height 8
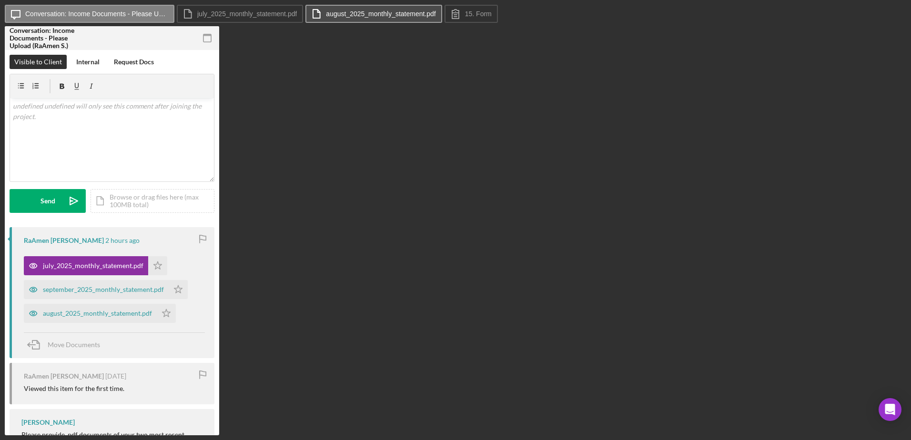
click at [352, 12] on label "august_2025_monthly_statement.pdf" at bounding box center [381, 14] width 110 height 8
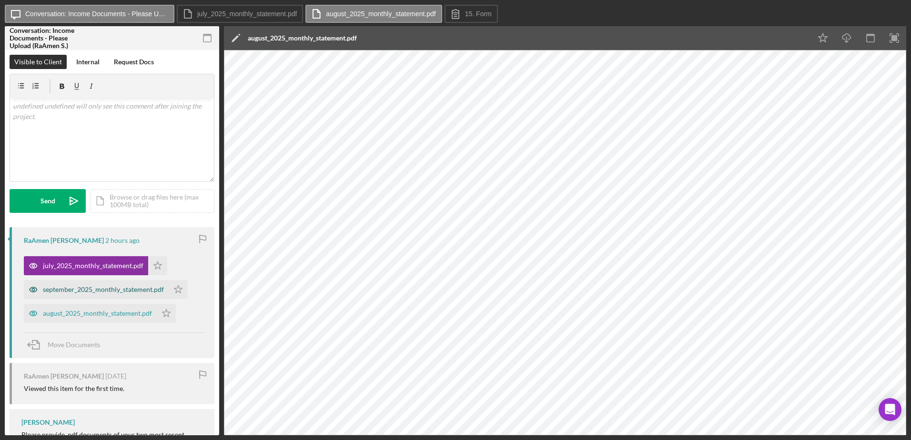
click at [102, 293] on div "september_2025_monthly_statement.pdf" at bounding box center [103, 290] width 121 height 8
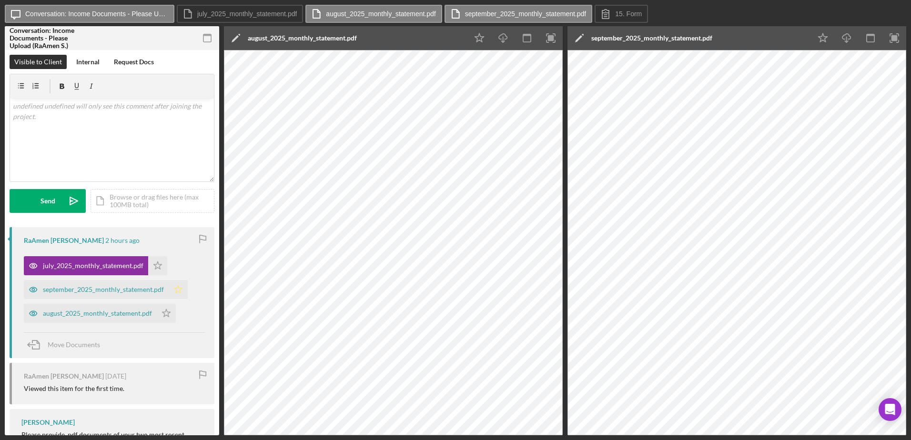
drag, startPoint x: 156, startPoint y: 266, endPoint x: 177, endPoint y: 290, distance: 31.8
click at [177, 290] on div "july_2025_monthly_statement.pdf Icon/Star september_2025_monthly_statement.pdf …" at bounding box center [114, 287] width 181 height 71
click at [177, 290] on icon "Icon/Star" at bounding box center [178, 289] width 19 height 19
click at [158, 268] on polygon "button" at bounding box center [158, 266] width 8 height 8
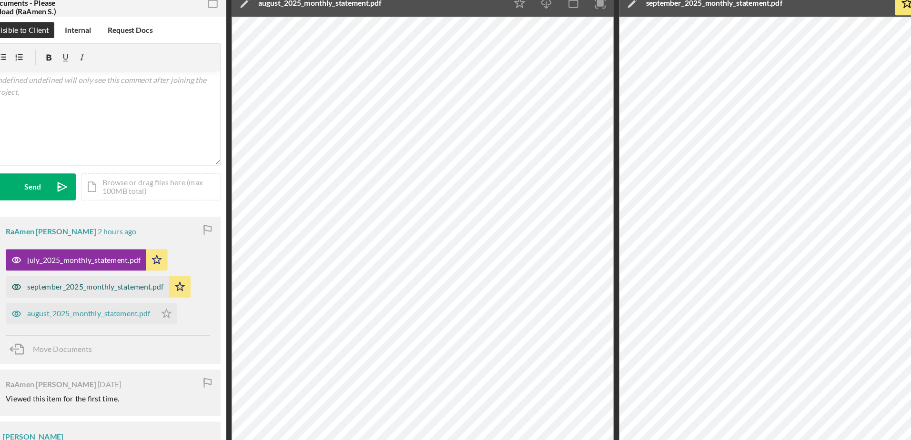
click at [158, 292] on div "september_2025_monthly_statement.pdf" at bounding box center [103, 290] width 121 height 8
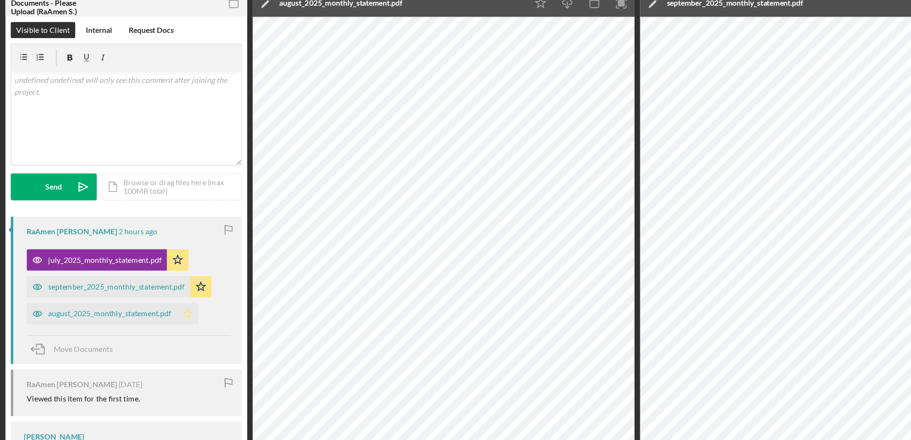
click at [169, 309] on icon "Icon/Star" at bounding box center [166, 313] width 19 height 19
